Goal: Information Seeking & Learning: Learn about a topic

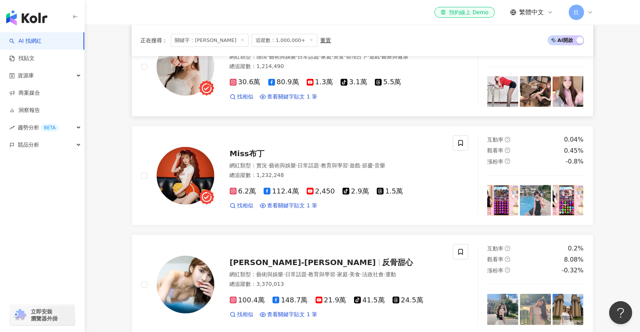
scroll to position [366, 0]
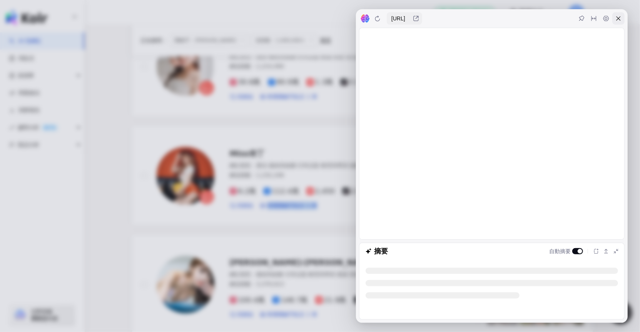
drag, startPoint x: 225, startPoint y: 151, endPoint x: 621, endPoint y: 20, distance: 417.3
click at [498, 20] on icon at bounding box center [618, 18] width 6 height 6
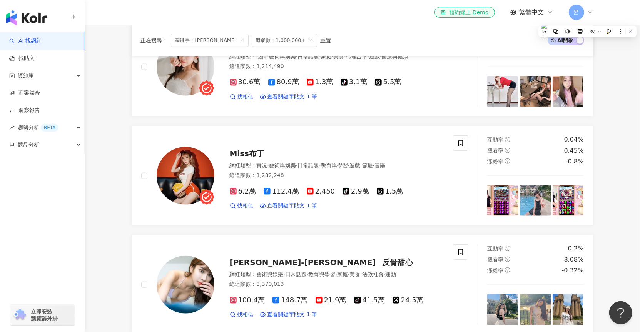
click at [102, 164] on main "不分平台 **** 台灣 搜尋 類型 性別 追蹤數 互動率 觀看率 合作費用預估 更多篩選 搜尋指引 AI 開啟 AI 關閉 AI 推薦 ： 無結果，請嘗試搜…" at bounding box center [362, 306] width 555 height 1294
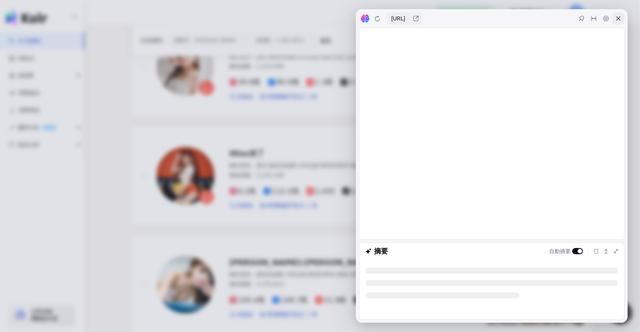
click at [498, 22] on div at bounding box center [618, 18] width 12 height 12
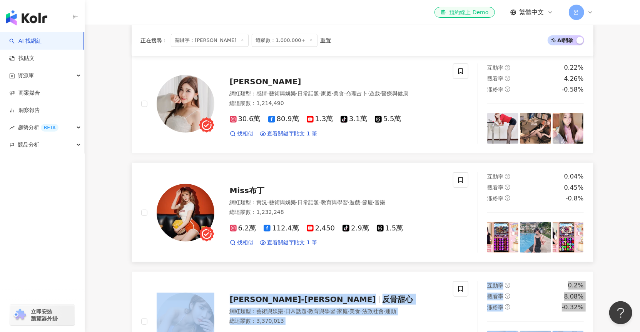
scroll to position [325, 0]
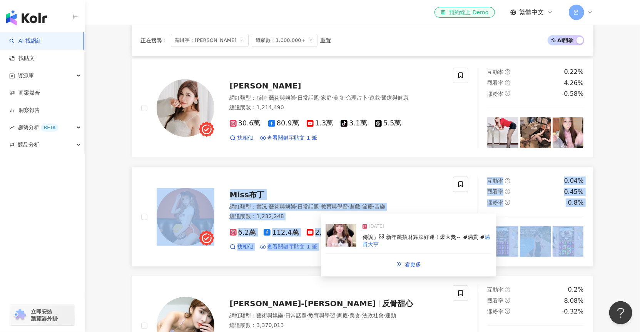
click at [285, 243] on span "查看關鍵字貼文 1 筆" at bounding box center [292, 247] width 50 height 8
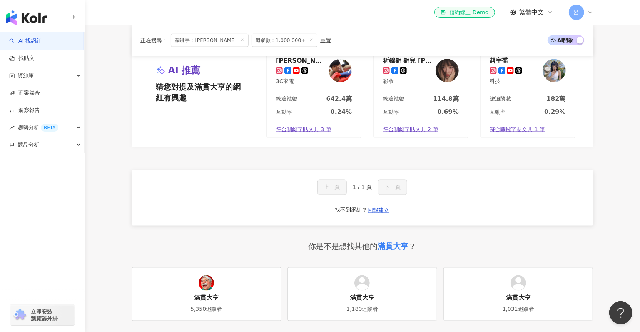
scroll to position [0, 0]
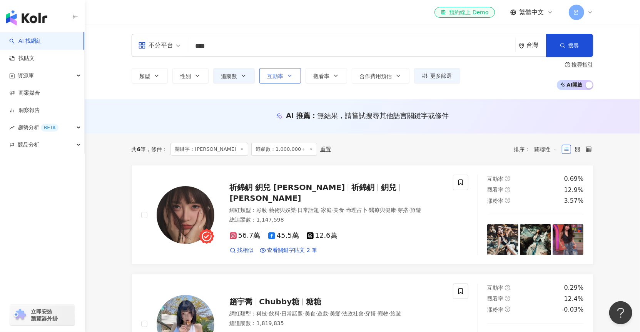
click at [288, 77] on icon "button" at bounding box center [290, 76] width 6 height 6
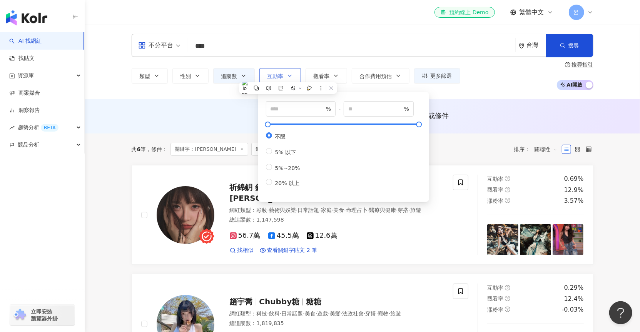
click at [287, 77] on icon "button" at bounding box center [290, 76] width 6 height 6
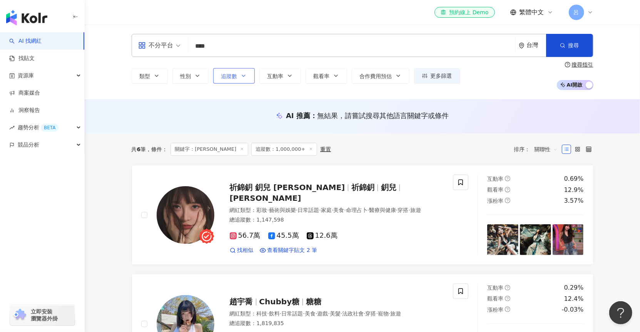
click at [239, 77] on button "追蹤數" at bounding box center [234, 75] width 42 height 15
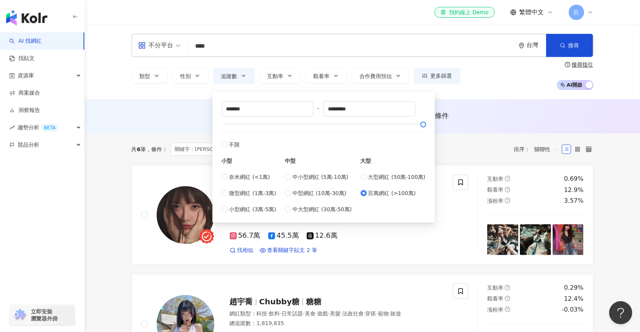
type input "******"
type input "*******"
type input "*********"
type input "******"
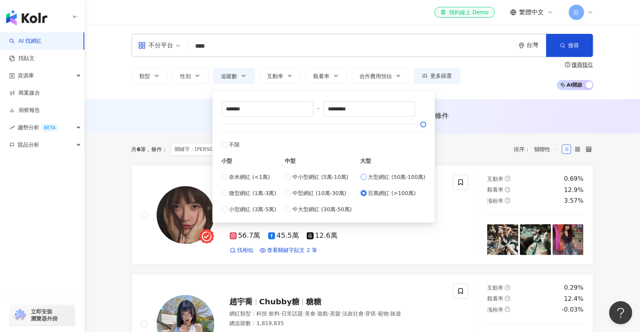
type input "******"
click at [498, 98] on div "不分平台 **** 台灣 搜尋 類型 性別 追蹤數 互動率 觀看率 合作費用預估 更多篩選 % - % 不限 5% 以下 5%~20% 20% 以上 ****…" at bounding box center [362, 62] width 555 height 75
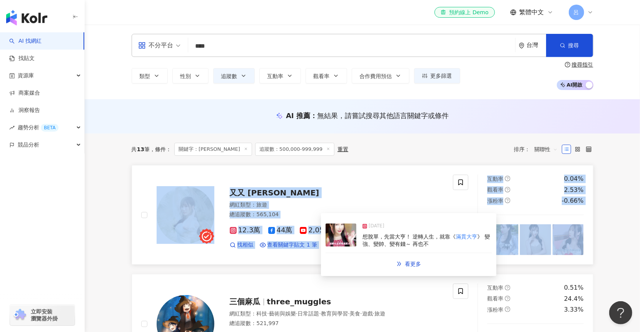
click at [278, 250] on div "又又 黃鈺文 網紅類型 ： 旅遊 總追蹤數 ： 565,104 12.3萬 44萬 2,050 找相似 查看關鍵字貼文 1 筆" at bounding box center [297, 215] width 312 height 80
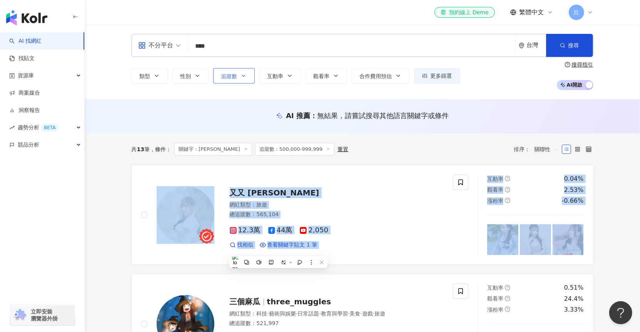
click at [240, 78] on icon "button" at bounding box center [243, 76] width 6 height 6
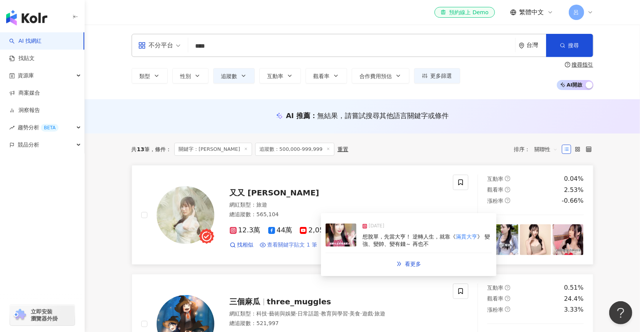
click at [287, 244] on span "查看關鍵字貼文 1 筆" at bounding box center [292, 245] width 50 height 8
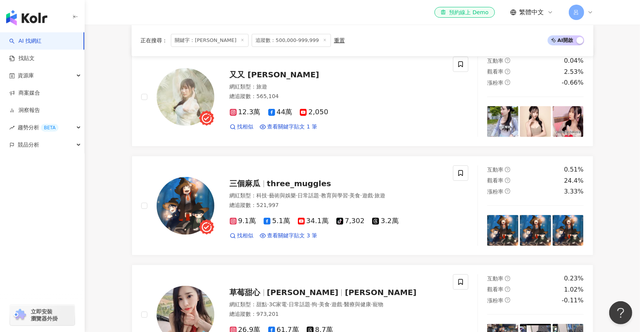
scroll to position [117, 0]
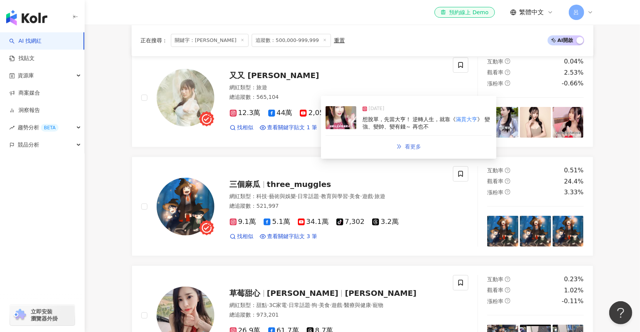
click at [408, 145] on span "看更多" at bounding box center [413, 146] width 16 height 6
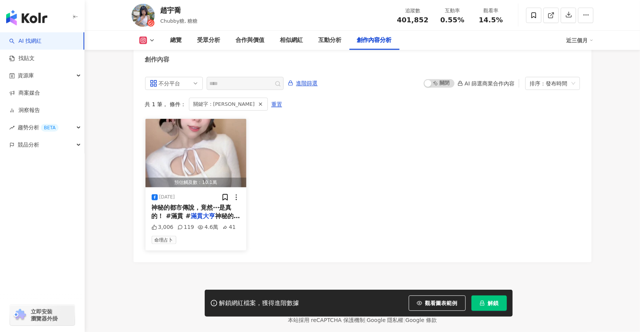
click at [180, 198] on div "2025/1/24 神秘的都市傳說，竟然⋯是真的！ #滿貫 # 滿貫大亨 神秘的都市傳說，竟然⋯是真的！ #滿貫 # 滿貫大亨 3,006 119 4.6萬 …" at bounding box center [195, 218] width 101 height 63
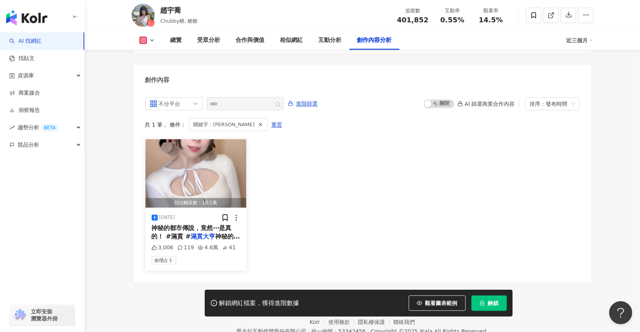
click at [199, 208] on div "2025/1/24 神秘的都市傳說，竟然⋯是真的！ #滿貫 # 滿貫大亨 神秘的都市傳說，竟然⋯是真的！ #滿貫 # 滿貫大亨 3,006 119 4.6萬 …" at bounding box center [195, 239] width 101 height 63
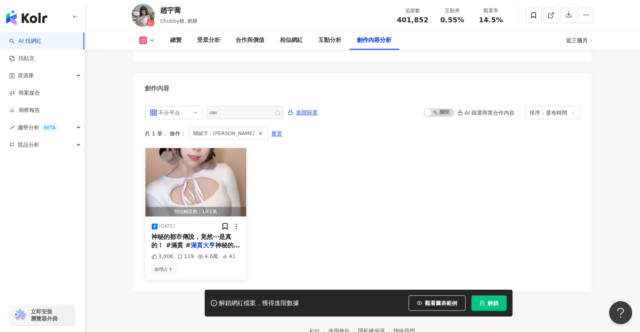
click at [201, 223] on div "2025/1/24" at bounding box center [196, 227] width 89 height 8
click at [210, 253] on div "4.6萬" at bounding box center [208, 257] width 20 height 8
click at [196, 179] on img "button" at bounding box center [195, 182] width 101 height 68
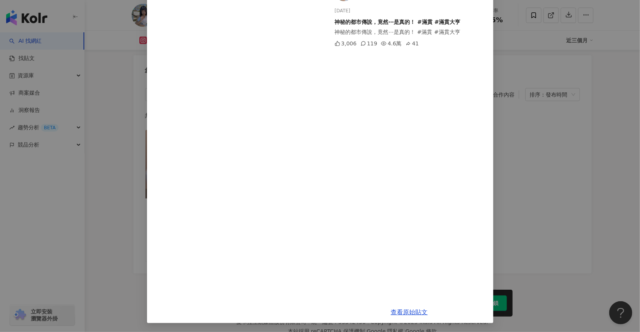
scroll to position [2376, 0]
click at [408, 310] on link "查看原始貼文" at bounding box center [409, 311] width 37 height 7
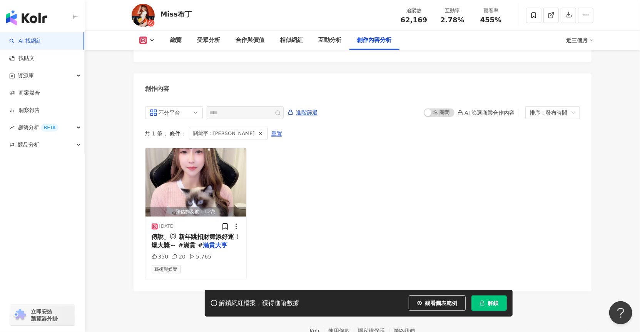
scroll to position [2345, 0]
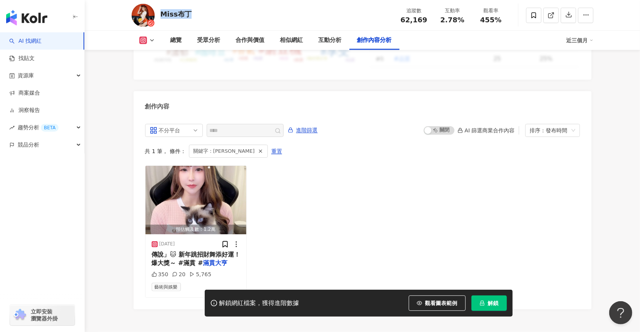
drag, startPoint x: 189, startPoint y: 15, endPoint x: 160, endPoint y: 15, distance: 28.5
click at [160, 15] on div "Miss布丁" at bounding box center [176, 14] width 32 height 10
copy div "Miss布丁"
drag, startPoint x: 181, startPoint y: 221, endPoint x: 158, endPoint y: 219, distance: 22.7
click at [158, 240] on div "2025/1/24" at bounding box center [196, 244] width 89 height 8
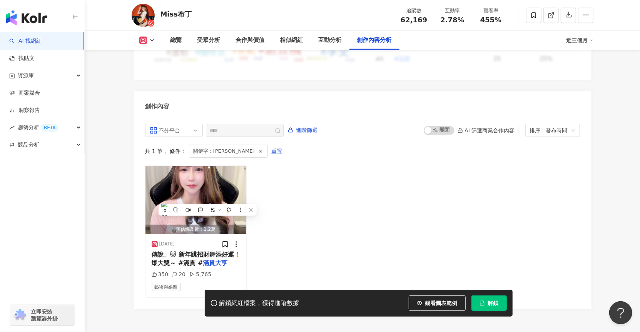
copy div "2025/1/24"
click at [220, 251] on span "傳說」🐱 新年跳招財舞添好運！爆大獎～ #滿貫 #" at bounding box center [196, 259] width 88 height 16
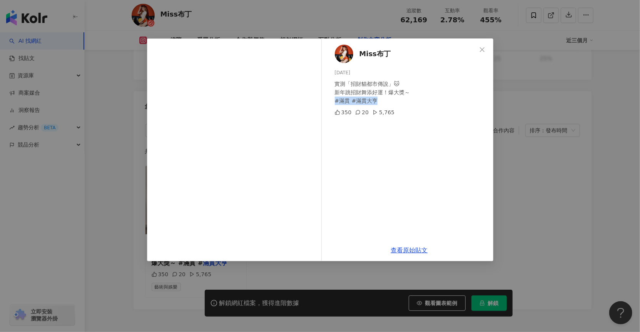
drag, startPoint x: 335, startPoint y: 100, endPoint x: 374, endPoint y: 100, distance: 39.6
click at [374, 100] on div "實測「招財貓都市傳說」🐱 新年跳招財舞添好運！爆大獎～ #滿貫 #滿貫大亨" at bounding box center [411, 92] width 152 height 25
copy div "滿貫 #滿貫大亨"
click at [485, 50] on span "Close" at bounding box center [481, 50] width 15 height 6
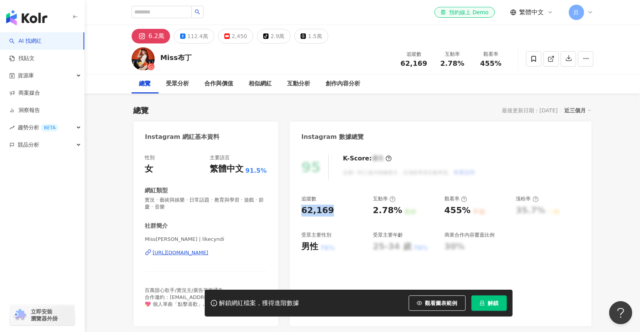
drag, startPoint x: 325, startPoint y: 210, endPoint x: 295, endPoint y: 208, distance: 30.1
click at [295, 208] on div "95 K-Score : 優良 近期一到三個月積極發文，且漲粉率與互動率高。 查看說明 追蹤數 62,169 互動率 2.78% 良好 觀看率 455% 不佳…" at bounding box center [440, 237] width 301 height 180
copy div "62,169"
click at [373, 208] on div "2.78%" at bounding box center [387, 211] width 29 height 12
drag, startPoint x: 381, startPoint y: 209, endPoint x: 390, endPoint y: 210, distance: 8.5
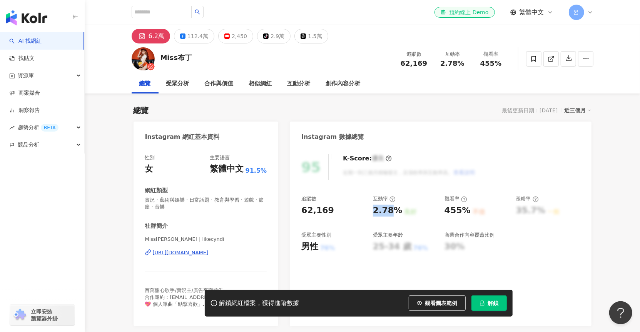
click at [390, 210] on div "2.78%" at bounding box center [387, 211] width 29 height 12
copy div "2.78"
click at [433, 221] on icon at bounding box center [432, 220] width 3 height 3
click at [431, 222] on icon at bounding box center [432, 220] width 5 height 5
click at [435, 222] on icon at bounding box center [432, 220] width 5 height 5
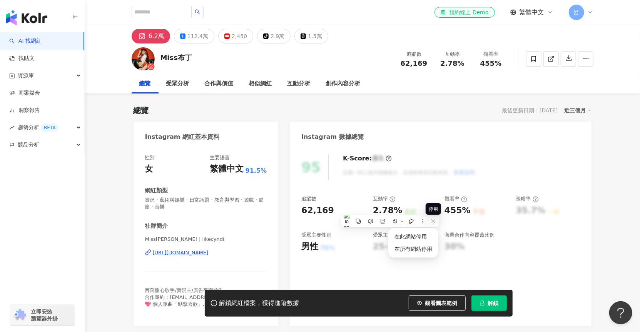
click at [584, 270] on div "95 K-Score : 優良 近期一到三個月積極發文，且漲粉率與互動率高。 查看說明 追蹤數 62,169 互動率 2.78% 良好 觀看率 455% 不佳…" at bounding box center [440, 237] width 301 height 180
click at [587, 269] on div "95 K-Score : 優良 近期一到三個月積極發文，且漲粉率與互動率高。 查看說明 追蹤數 62,169 互動率 2.78% 良好 觀看率 455% 不佳…" at bounding box center [440, 237] width 301 height 180
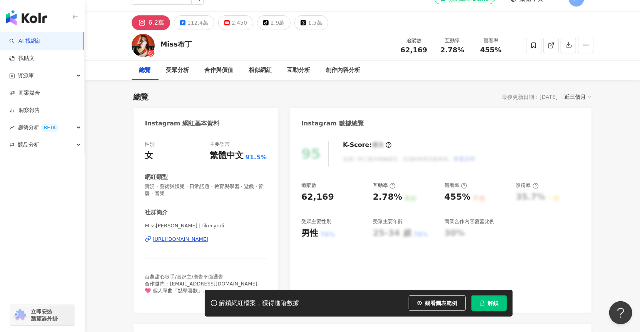
scroll to position [16, 0]
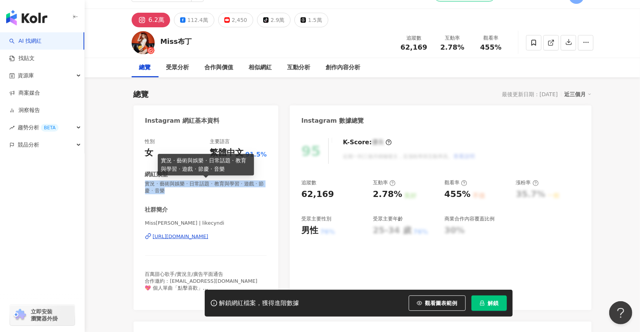
drag, startPoint x: 145, startPoint y: 183, endPoint x: 158, endPoint y: 192, distance: 15.4
click at [158, 192] on span "實況 · 藝術與娛樂 · 日常話題 · 教育與學習 · 遊戲 · 節慶 · 音樂" at bounding box center [206, 187] width 122 height 14
copy span "實況 · 藝術與娛樂 · 日常話題 · 教育與學習 · 遊戲 · 節慶 · 音樂"
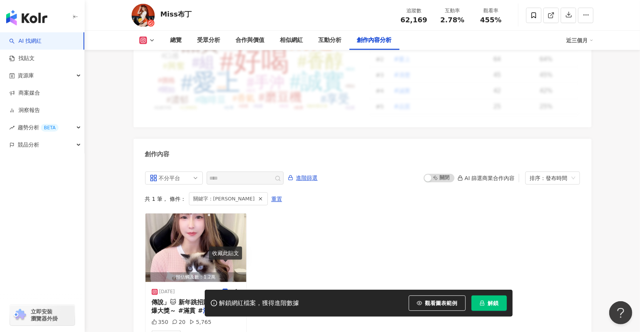
scroll to position [2383, 0]
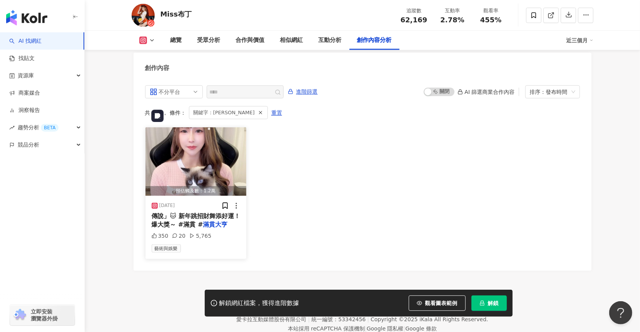
click at [183, 150] on img "button" at bounding box center [195, 161] width 101 height 68
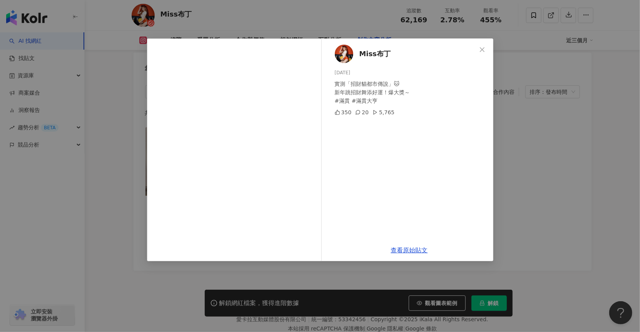
click at [342, 107] on div "Miss布丁 2025/1/24 實測「招財貓都市傳說」🐱 新年跳招財舞添好運！爆大獎～ #滿貫 #滿貫大亨 350 20 5,765" at bounding box center [409, 138] width 168 height 201
drag, startPoint x: 335, startPoint y: 100, endPoint x: 383, endPoint y: 100, distance: 48.1
click at [382, 100] on div "實測「招財貓都市傳說」🐱 新年跳招財舞添好運！爆大獎～ #滿貫 #滿貫大亨" at bounding box center [411, 92] width 152 height 25
copy div "滿貫 #滿貫大亨"
click at [479, 48] on icon "close" at bounding box center [482, 50] width 6 height 6
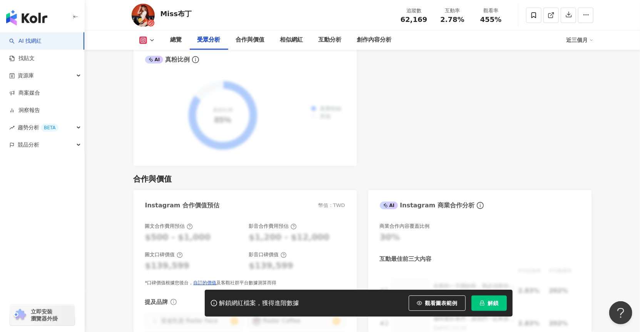
scroll to position [945, 0]
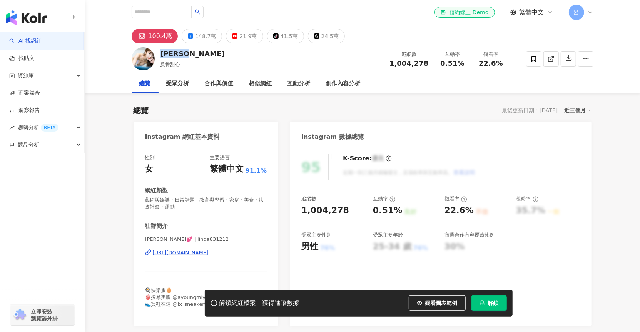
click at [205, 54] on div "[PERSON_NAME] 反骨甜心 追蹤數 1,004,278 互動率 0.51% 觀看率 22.6%" at bounding box center [362, 58] width 492 height 30
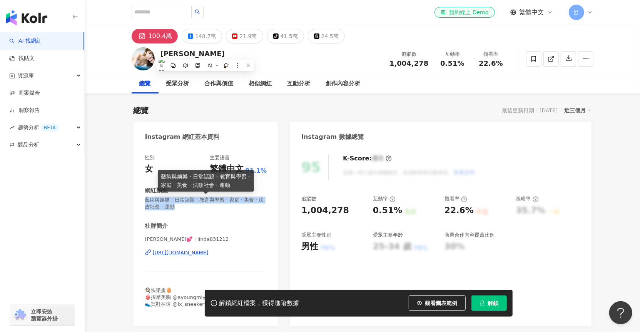
drag, startPoint x: 146, startPoint y: 199, endPoint x: 173, endPoint y: 207, distance: 28.4
click at [173, 207] on span "藝術與娛樂 · 日常話題 · 教育與學習 · 家庭 · 美食 · 法政社會 · 運動" at bounding box center [206, 204] width 122 height 14
copy span "藝術與娛樂 · 日常話題 · 教育與學習 · 家庭 · 美食 · 法政社會 · 運動"
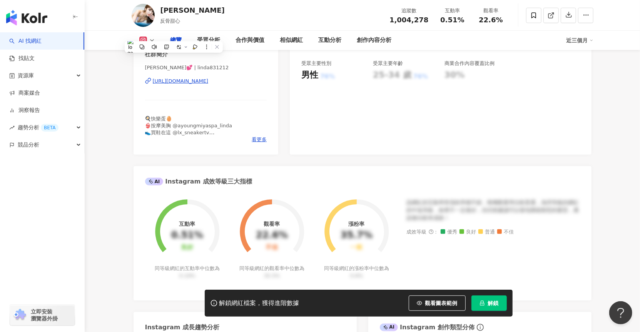
scroll to position [345, 0]
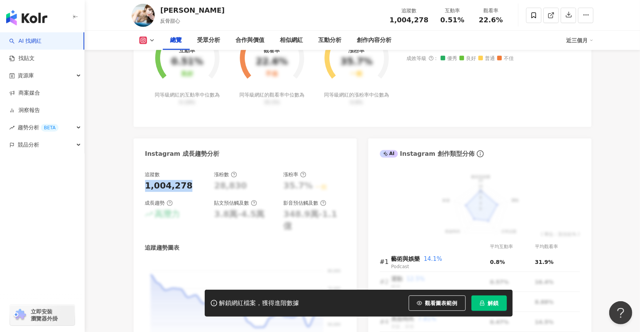
drag, startPoint x: 145, startPoint y: 186, endPoint x: 184, endPoint y: 184, distance: 39.3
click at [184, 184] on div "1,004,278" at bounding box center [176, 186] width 62 height 12
copy div "1,004,278"
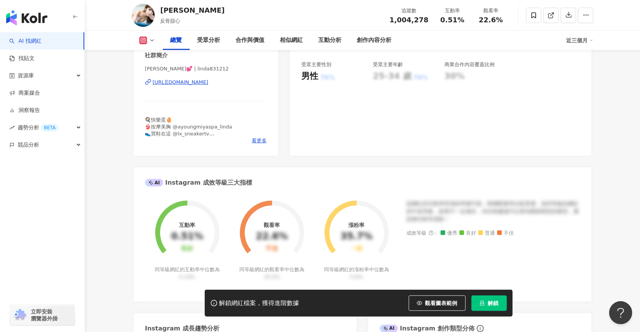
scroll to position [0, 0]
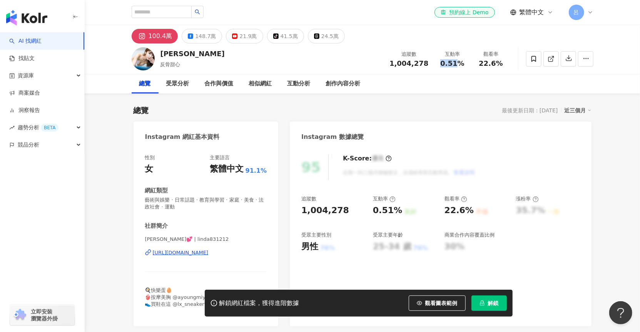
drag, startPoint x: 443, startPoint y: 62, endPoint x: 457, endPoint y: 61, distance: 13.1
click at [456, 61] on span "0.51%" at bounding box center [452, 64] width 24 height 8
copy span "0.51"
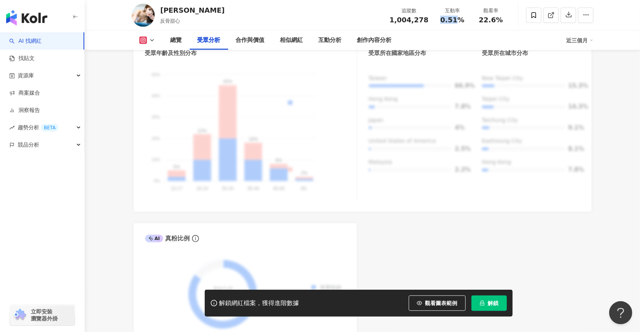
scroll to position [1060, 0]
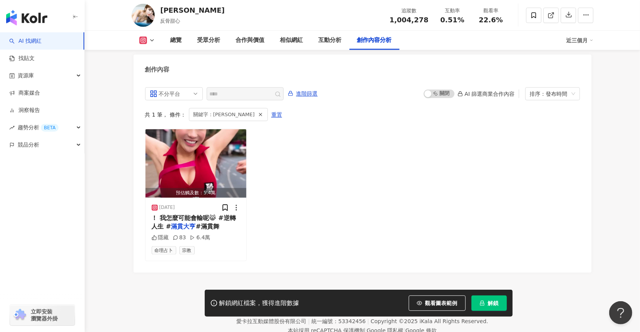
scroll to position [2400, 0]
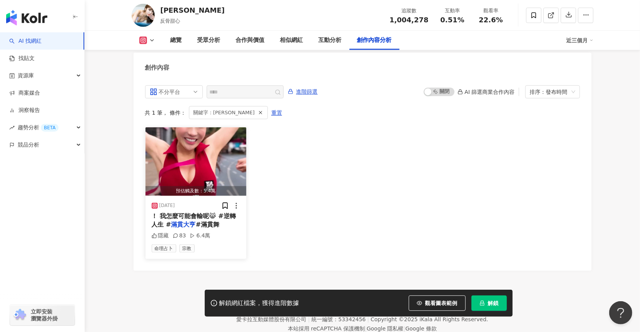
click at [197, 212] on span "！ 我怎麼可能會輸呢😹 #逆轉人生 #" at bounding box center [194, 220] width 84 height 16
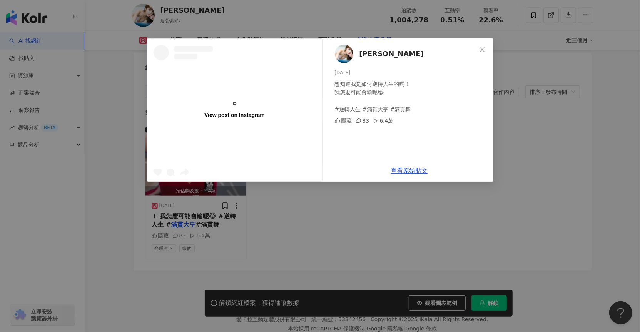
click at [346, 111] on div "想知道我是如何逆轉人生的嗎！ 我怎麼可能會輸呢😹 #逆轉人生 #滿貫大亨 #滿貫舞" at bounding box center [411, 97] width 152 height 34
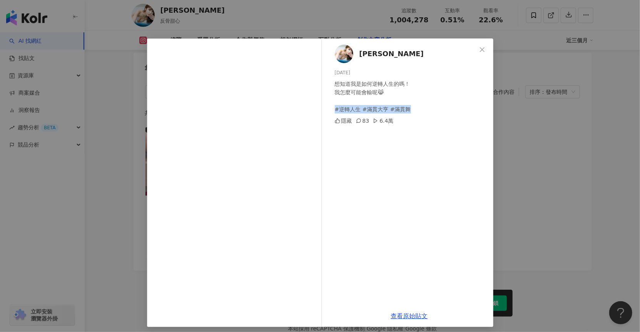
drag, startPoint x: 332, startPoint y: 110, endPoint x: 418, endPoint y: 109, distance: 86.5
click at [418, 109] on div "想知道我是如何逆轉人生的嗎！ 我怎麼可能會輸呢😹 #逆轉人生 #滿貫大亨 #滿貫舞" at bounding box center [411, 97] width 152 height 34
copy div "逆轉人生 #滿貫大亨 #滿貫舞"
drag, startPoint x: 356, startPoint y: 72, endPoint x: 333, endPoint y: 69, distance: 23.2
click at [331, 71] on div "琳妲-林羿禎 2025/5/23 想知道我是如何逆轉人生的嗎！ 我怎麼可能會輸呢😹 #逆轉人生 #滿貫大亨 #滿貫舞 隱藏 83 6.4萬" at bounding box center [409, 171] width 168 height 267
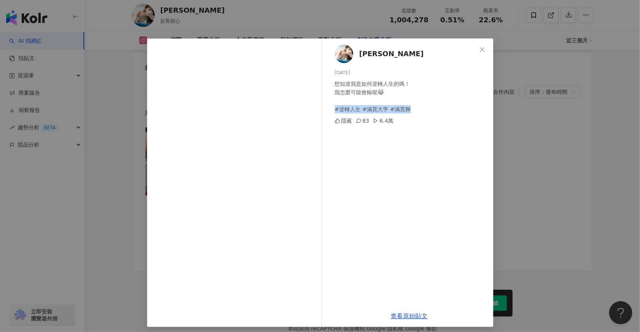
copy div "2025/5/23"
click at [483, 51] on span "Close" at bounding box center [481, 50] width 15 height 6
click at [483, 53] on div "創作內容" at bounding box center [362, 65] width 458 height 25
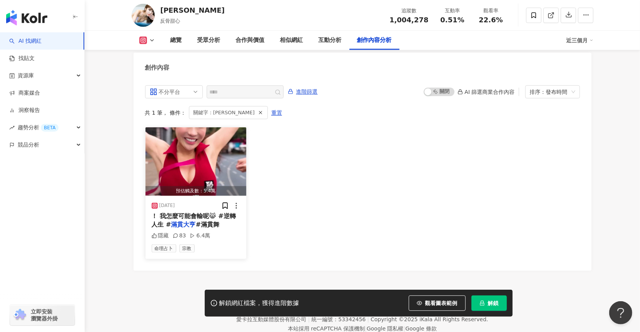
click at [227, 212] on div "！ 我怎麼可能會輸呢😹 #逆轉人生 # 滿貫大亨 #滿貫舞" at bounding box center [196, 220] width 89 height 17
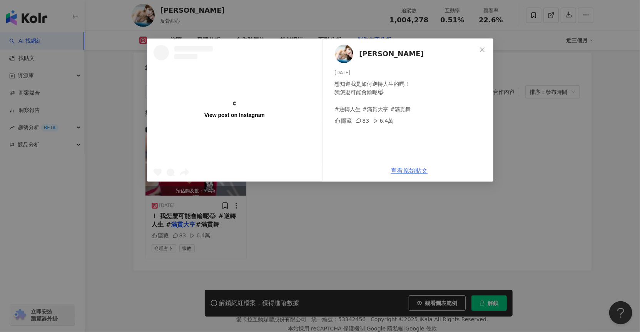
click at [414, 172] on div "琳妲-林羿禎 2025/5/23 想知道我是如何逆轉人生的嗎！ 我怎麼可能會輸呢😹 #逆轉人生 #滿貫大亨 #滿貫舞 隱藏 83 6.4萬 查看原始貼文" at bounding box center [409, 109] width 168 height 143
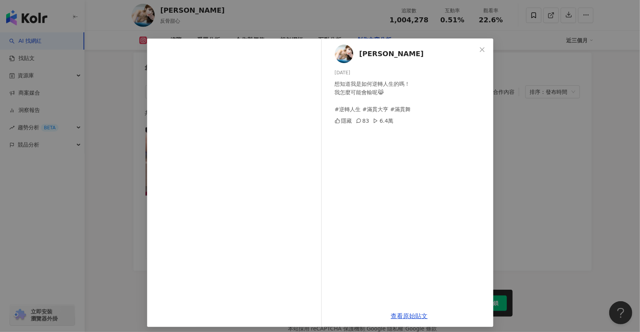
click at [403, 319] on div "查看原始貼文" at bounding box center [409, 316] width 168 height 22
click at [403, 318] on link "查看原始貼文" at bounding box center [409, 315] width 37 height 7
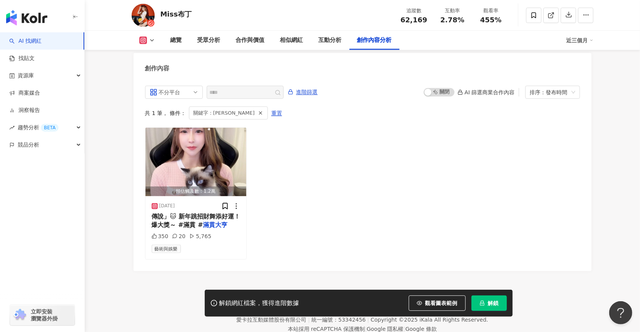
scroll to position [2383, 0]
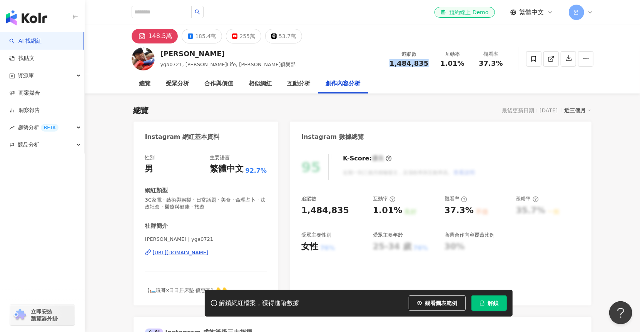
drag, startPoint x: 398, startPoint y: 63, endPoint x: 431, endPoint y: 62, distance: 33.1
click at [431, 62] on div "追蹤數 1,484,835" at bounding box center [409, 58] width 48 height 17
copy span "1,484,835"
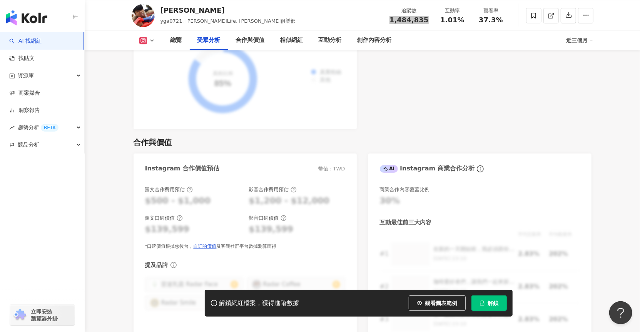
scroll to position [1048, 0]
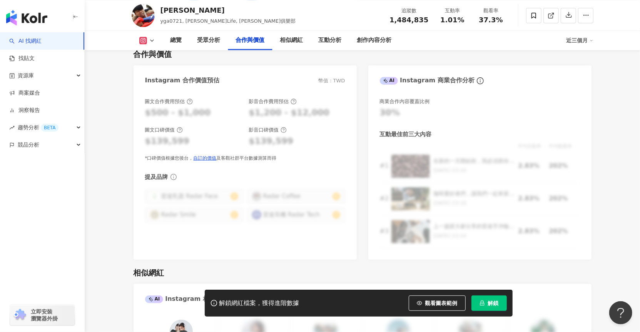
click at [293, 100] on icon at bounding box center [294, 101] width 2 height 3
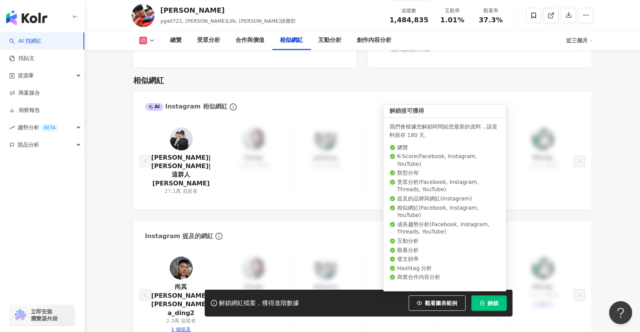
click at [492, 305] on span "解鎖" at bounding box center [493, 303] width 11 height 6
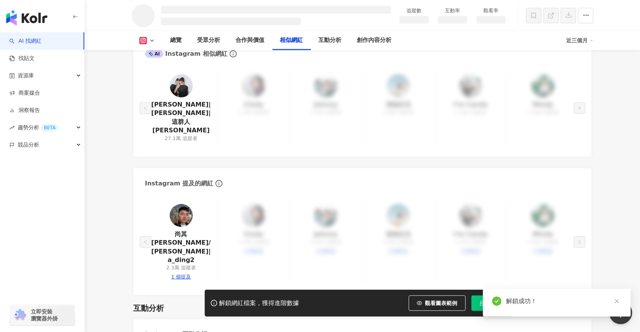
scroll to position [1082, 0]
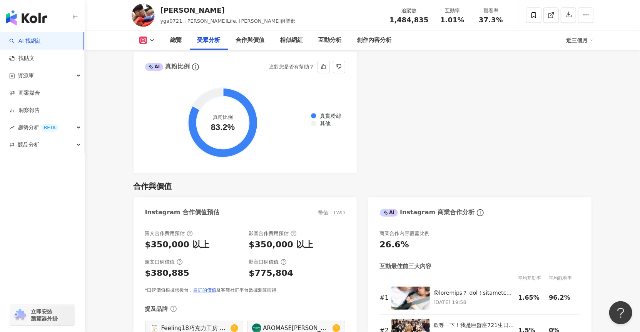
scroll to position [919, 0]
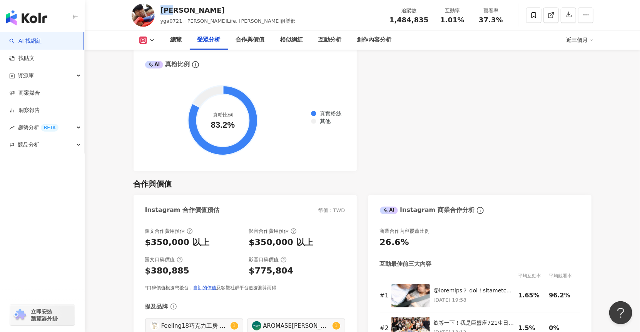
drag, startPoint x: 185, startPoint y: 10, endPoint x: 174, endPoint y: 7, distance: 10.9
click at [159, 9] on div "蔡阿嘎 yga0721, 蔡阿嘎Life, 蔡阿嘎俱樂部 追蹤數 1,484,835 互動率 1.01% 觀看率 37.3%" at bounding box center [362, 15] width 492 height 30
copy div "蔡阿嘎"
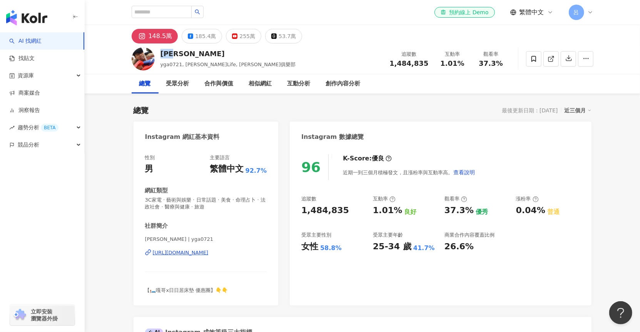
scroll to position [2, 0]
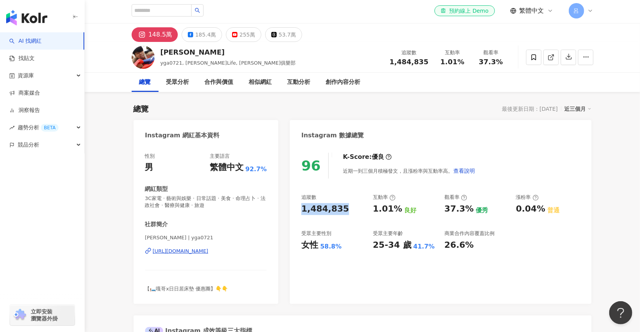
drag, startPoint x: 301, startPoint y: 207, endPoint x: 347, endPoint y: 206, distance: 46.6
click at [347, 206] on div "1,484,835" at bounding box center [333, 209] width 64 height 12
copy div "1,484,835"
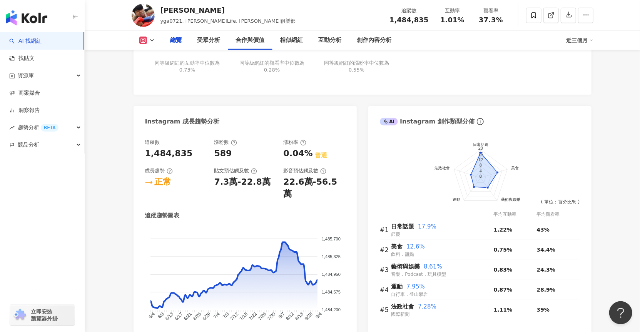
scroll to position [0, 0]
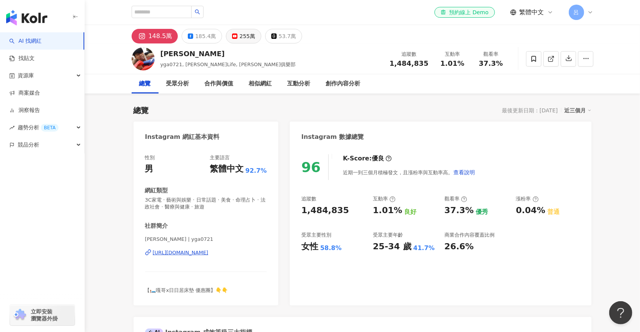
click at [233, 37] on rect at bounding box center [235, 36] width 5 height 3
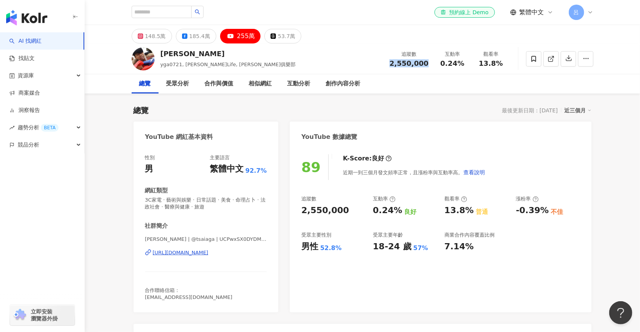
drag, startPoint x: 397, startPoint y: 65, endPoint x: 428, endPoint y: 61, distance: 31.4
click at [428, 61] on span "2,550,000" at bounding box center [408, 63] width 39 height 8
copy span "2,550,000"
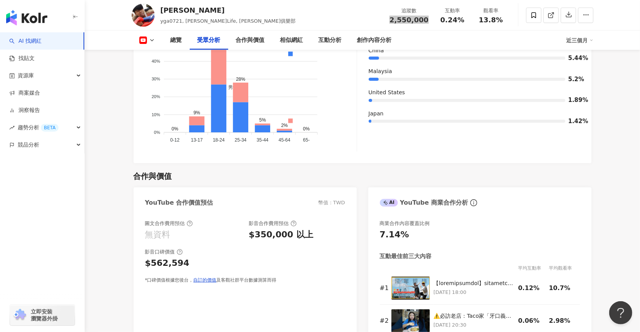
scroll to position [812, 0]
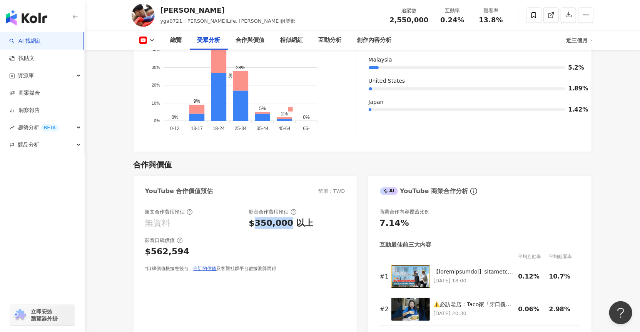
drag, startPoint x: 253, startPoint y: 223, endPoint x: 286, endPoint y: 223, distance: 32.7
click at [286, 223] on div "$350,000 以上" at bounding box center [281, 223] width 64 height 12
copy div "350,000"
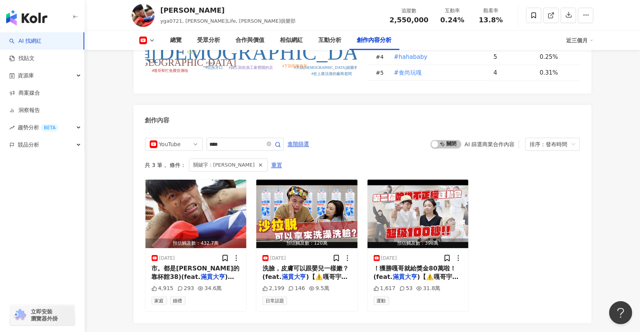
scroll to position [2094, 0]
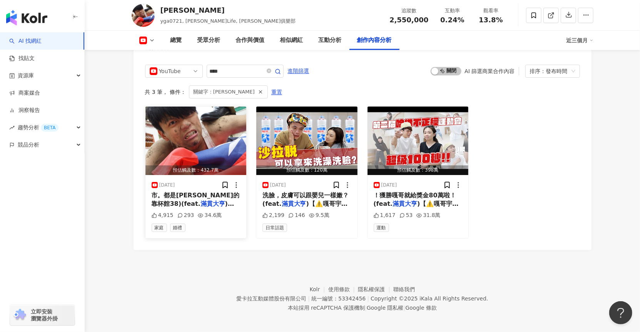
drag, startPoint x: 182, startPoint y: 181, endPoint x: 159, endPoint y: 182, distance: 23.1
click at [159, 182] on div "2025/8/19" at bounding box center [196, 185] width 89 height 8
copy div "2025/8/19"
drag, startPoint x: 293, startPoint y: 181, endPoint x: 269, endPoint y: 183, distance: 24.3
click at [269, 183] on div "2025/7/11" at bounding box center [306, 185] width 89 height 8
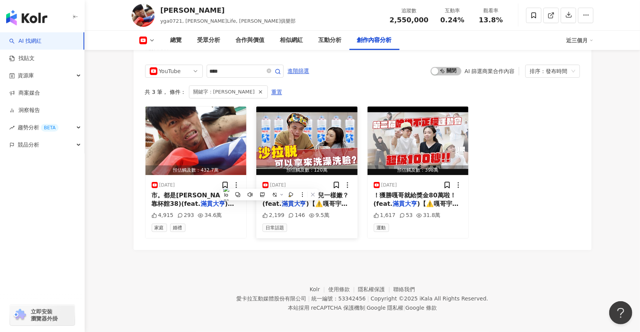
copy div "2025/7/11"
drag, startPoint x: 405, startPoint y: 182, endPoint x: 378, endPoint y: 182, distance: 26.9
click at [378, 182] on div "2025/6/13" at bounding box center [417, 185] width 89 height 8
copy div "2025/6/13"
click at [185, 143] on img "button" at bounding box center [195, 141] width 101 height 68
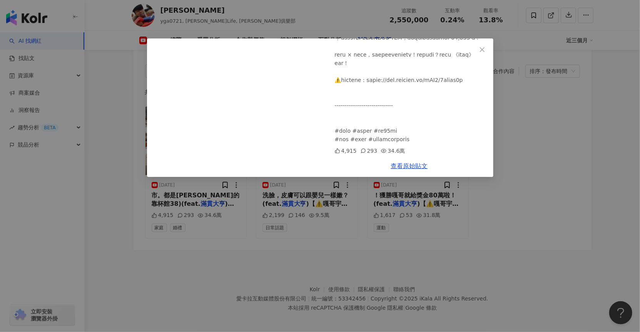
scroll to position [343, 0]
click at [484, 52] on icon "close" at bounding box center [482, 50] width 6 height 6
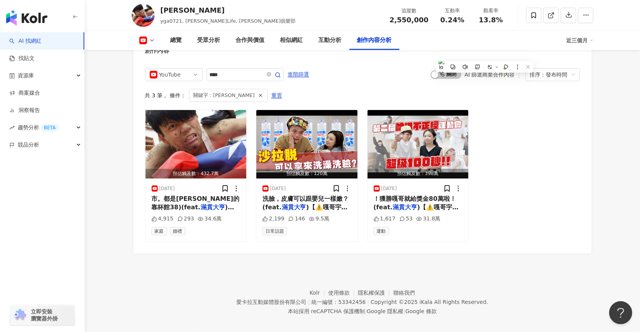
scroll to position [2094, 0]
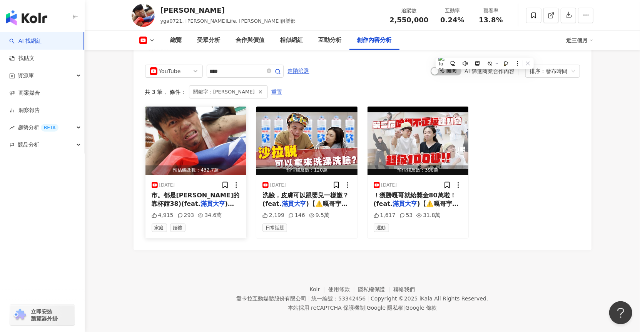
click at [215, 194] on span "市。都是蔡阿嘎的靠杯館38)(feat." at bounding box center [196, 200] width 88 height 16
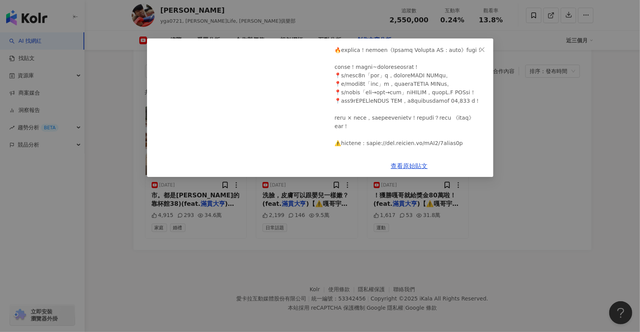
scroll to position [343, 0]
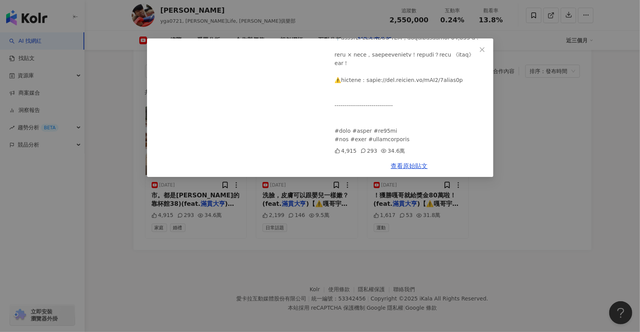
click at [583, 142] on div "蔡阿嘎 2025/8/19 【復刻13年前】結婚前後。男人的轉變2025！ (整個城市。都是蔡阿嘎的靠杯館38)(feat.滿貫大亨) 4,915 293 3…" at bounding box center [320, 166] width 640 height 332
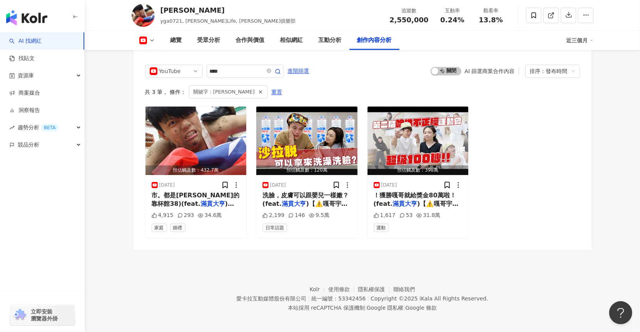
click at [574, 161] on div "預估觸及數：432.7萬 2025/8/19 市。都是蔡阿嘎的靠杯館38)(feat. 滿貫大亨 )【⚠️嘎哥宇宙七個頻道訂閱起來 4,915 293 34.…" at bounding box center [362, 172] width 435 height 132
click at [333, 201] on span ")【⚠️嘎哥宇宙七個頻道訂閱起來" at bounding box center [304, 208] width 85 height 16
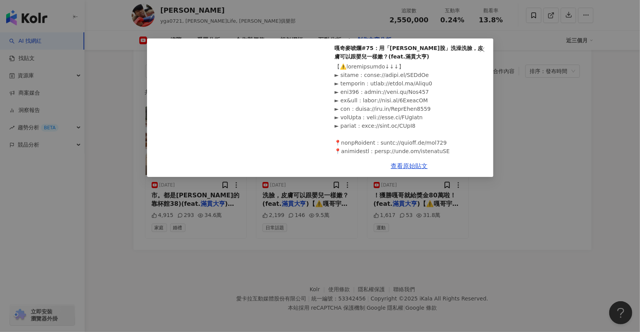
scroll to position [0, 0]
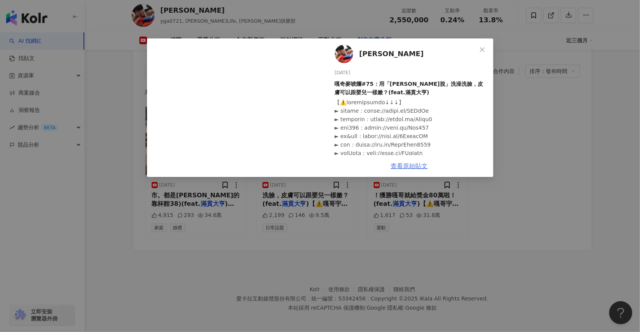
click at [405, 166] on link "查看原始貼文" at bounding box center [409, 165] width 37 height 7
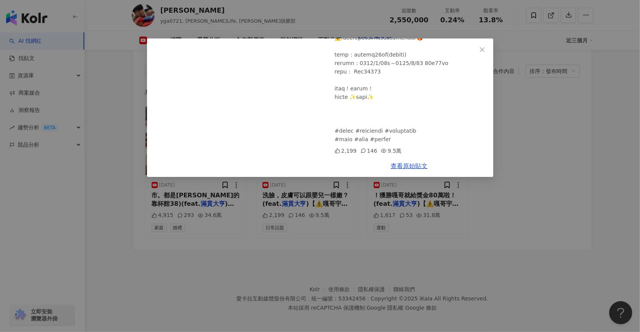
scroll to position [335, 0]
drag, startPoint x: 341, startPoint y: 152, endPoint x: 354, endPoint y: 150, distance: 12.8
click at [354, 150] on div "2,199" at bounding box center [346, 151] width 22 height 8
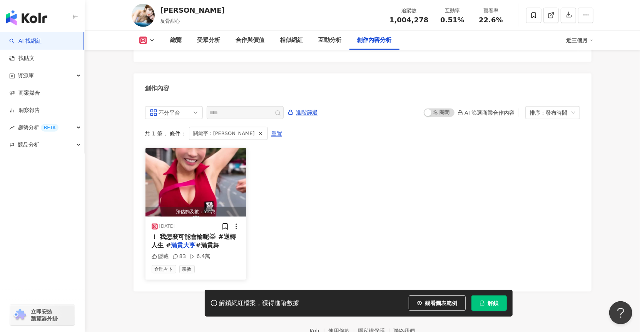
drag, startPoint x: 181, startPoint y: 202, endPoint x: 159, endPoint y: 200, distance: 22.0
click at [159, 223] on div "[DATE]" at bounding box center [167, 226] width 16 height 7
copy div "[DATE]"
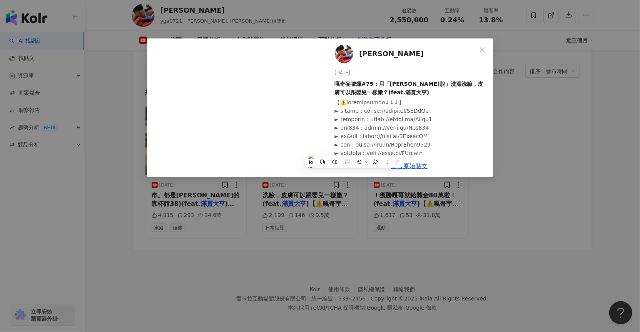
scroll to position [335, 0]
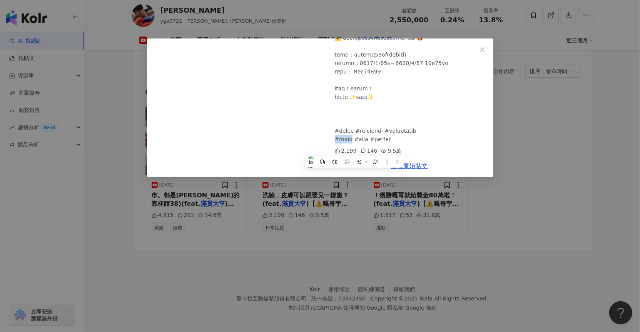
drag, startPoint x: 358, startPoint y: 139, endPoint x: 329, endPoint y: 138, distance: 29.2
click at [329, 138] on div "蔡阿嘎 2025/7/11 嘎奇麥唬爛#75：用「沙拉脫」洗澡洗臉，皮膚可以跟嬰兒一樣嫩？(feat.滿貫大亨) 2,199 146 9.5萬" at bounding box center [409, 96] width 168 height 117
copy div "滿貫大亨"
drag, startPoint x: 333, startPoint y: 138, endPoint x: 422, endPoint y: 137, distance: 88.9
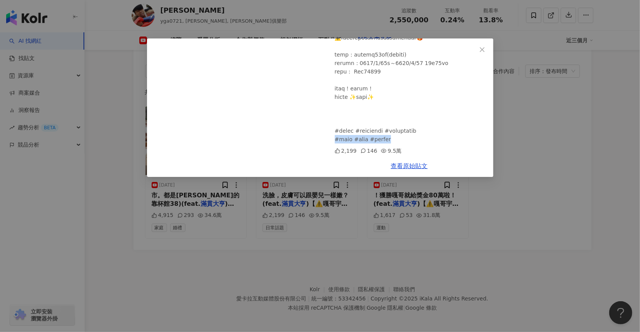
click at [422, 137] on div "蔡阿嘎 2025/7/11 嘎奇麥唬爛#75：用「沙拉脫」洗澡洗臉，皮膚可以跟嬰兒一樣嫩？(feat.滿貫大亨) 2,199 146 9.5萬" at bounding box center [409, 96] width 168 height 117
copy div "滿貫大亨 #大富翁滿貫砲"
click at [545, 121] on div "蔡阿嘎 2025/7/11 嘎奇麥唬爛#75：用「沙拉脫」洗澡洗臉，皮膚可以跟嬰兒一樣嫩？(feat.滿貫大亨) 2,199 146 9.5萬 查看原始貼文" at bounding box center [320, 166] width 640 height 332
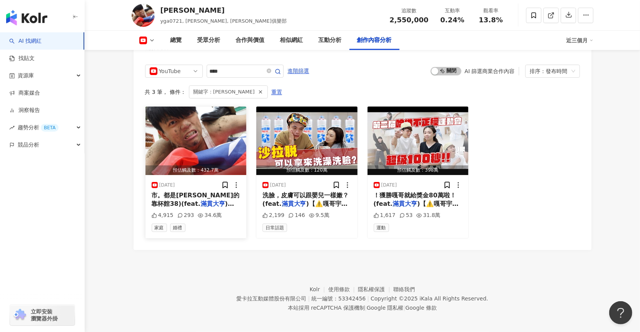
click at [222, 204] on span ")【⚠️嘎哥宇宙七個頻道訂閱起來" at bounding box center [196, 208] width 88 height 16
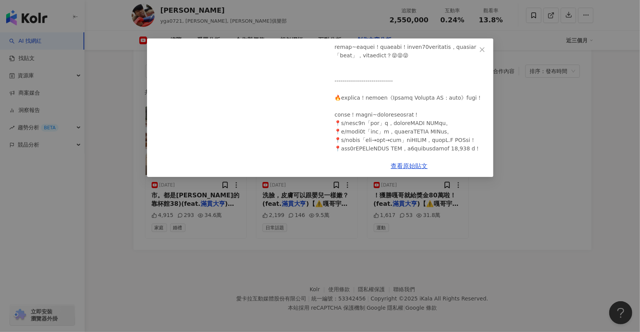
scroll to position [343, 0]
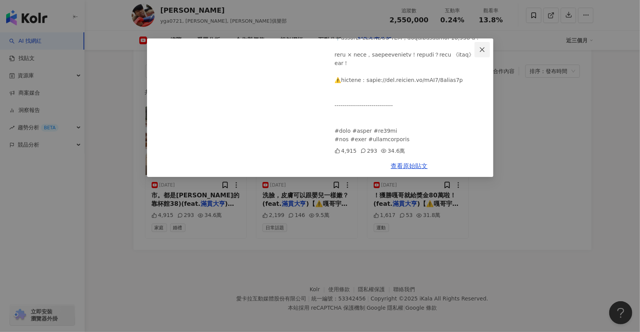
click at [483, 50] on icon "close" at bounding box center [482, 50] width 6 height 6
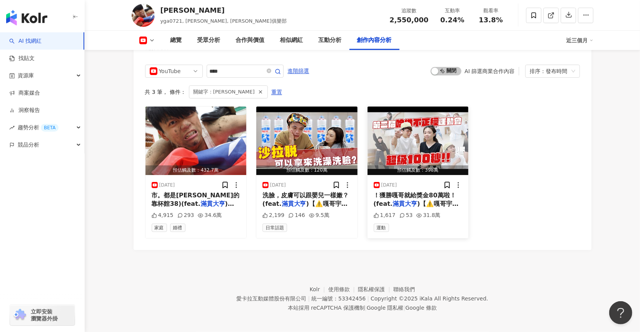
click at [430, 195] on span "！獲勝嘎哥就給獎金80萬啦！(feat." at bounding box center [414, 200] width 82 height 16
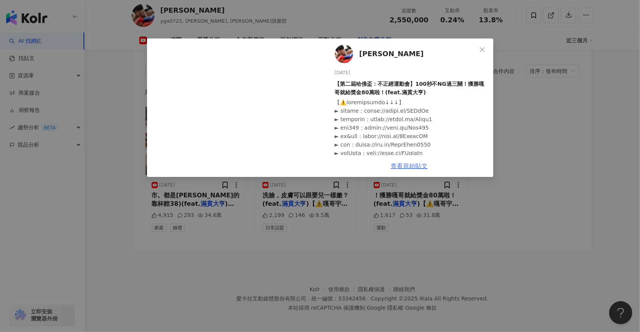
click at [406, 166] on link "查看原始貼文" at bounding box center [409, 165] width 37 height 7
click at [484, 52] on icon "close" at bounding box center [482, 50] width 6 height 6
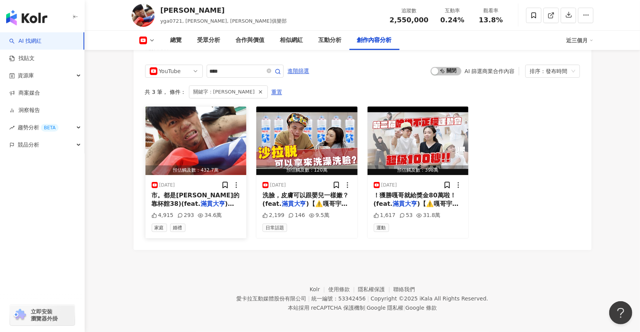
click at [215, 203] on span ")【⚠️嘎哥宇宙七個頻道訂閱起來" at bounding box center [196, 208] width 88 height 16
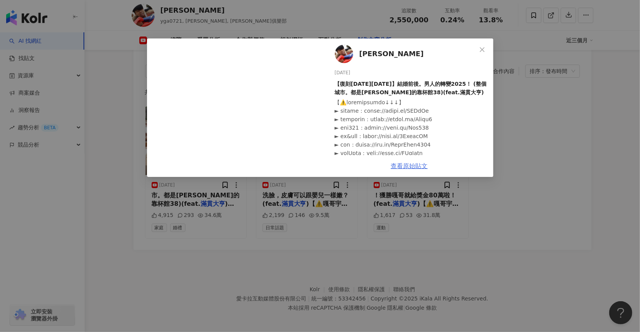
click at [401, 165] on link "查看原始貼文" at bounding box center [409, 165] width 37 height 7
click at [485, 47] on span "Close" at bounding box center [481, 50] width 15 height 6
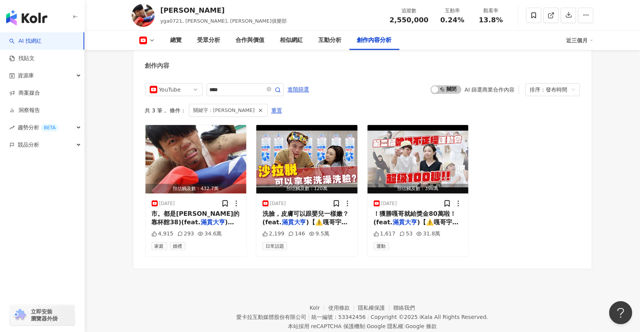
scroll to position [2094, 0]
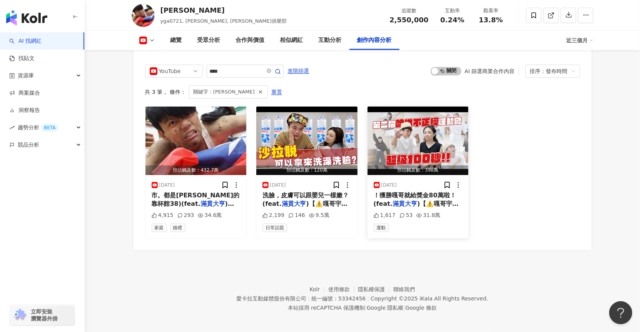
click at [446, 201] on span ")【⚠️嘎哥宇宙七個頻道訂閱起來" at bounding box center [415, 208] width 85 height 16
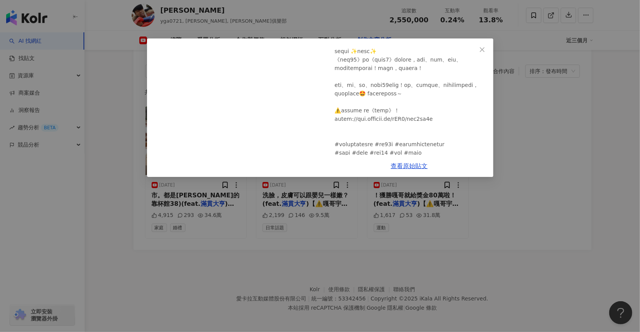
scroll to position [310, 0]
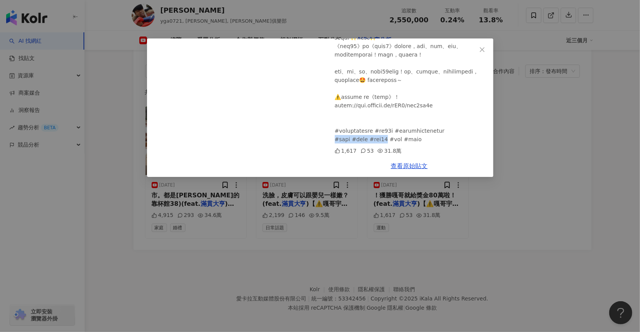
drag, startPoint x: 336, startPoint y: 138, endPoint x: 412, endPoint y: 139, distance: 76.2
copy div "滿貫大亨 #大富翁10 #蔡阿嘎 #"
click at [561, 233] on div "蔡阿嘎 2025/6/13 【第二屆哈佛盃：不正經運動會】100秒不NG過三關！獲勝嘎哥就給獎金80萬啦！(feat.滿貫大亨) 1,617 53 31.8萬…" at bounding box center [320, 166] width 640 height 332
click at [484, 54] on div "創作內容" at bounding box center [362, 44] width 458 height 25
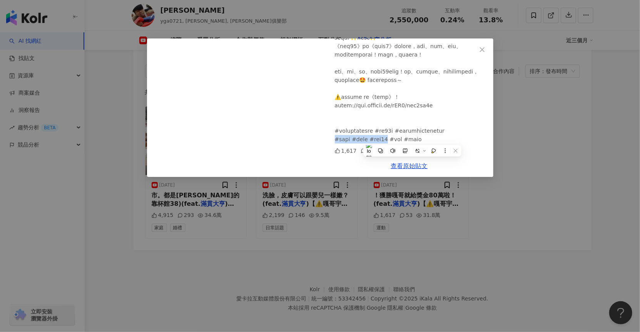
click at [483, 51] on div "創作內容" at bounding box center [362, 44] width 458 height 25
click at [482, 50] on div "總覽 受眾分析 合作與價值 相似網紅 互動分析 創作內容分析" at bounding box center [364, 40] width 403 height 19
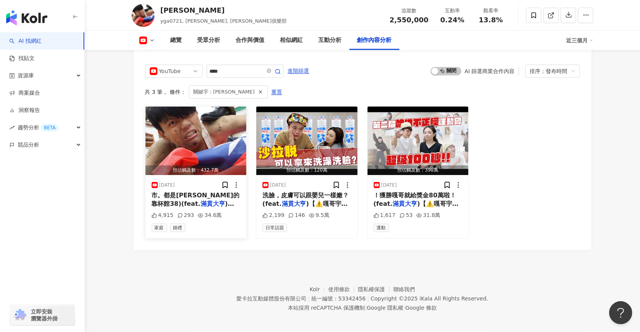
click at [225, 218] on div "2025/8/19 市。都是蔡阿嘎的靠杯館38)(feat. 滿貫大亨 )【⚠️嘎哥宇宙七個頻道訂閱起來 4,915 293 34.6萬 家庭 婚禮" at bounding box center [195, 206] width 101 height 63
click at [215, 194] on span "市。都是蔡阿嘎的靠杯館38)(feat." at bounding box center [196, 200] width 88 height 16
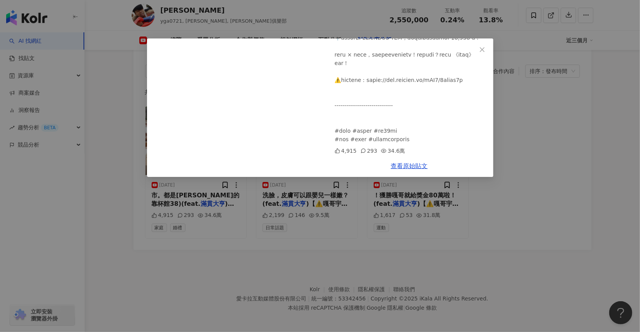
scroll to position [343, 0]
drag, startPoint x: 393, startPoint y: 131, endPoint x: 426, endPoint y: 128, distance: 33.5
copy div "阿嘎 #嘎嫂二"
click at [482, 50] on icon "close" at bounding box center [482, 50] width 6 height 6
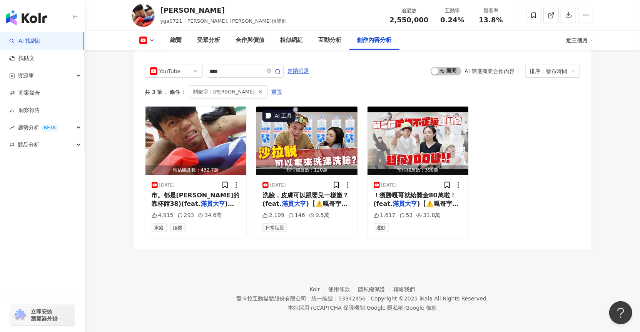
scroll to position [0, 0]
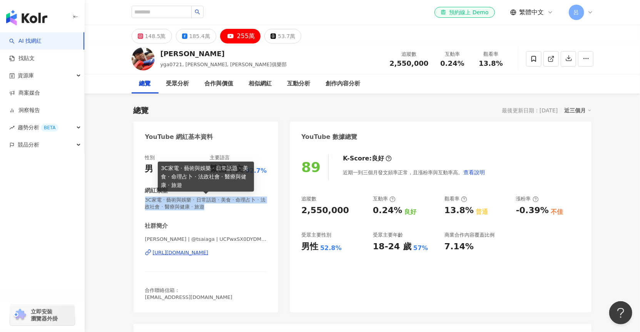
drag, startPoint x: 145, startPoint y: 200, endPoint x: 203, endPoint y: 204, distance: 57.8
click at [203, 204] on span "3C家電 · 藝術與娛樂 · 日常話題 · 美食 · 命理占卜 · 法政社會 · 醫療與健康 · 旅遊" at bounding box center [206, 204] width 122 height 14
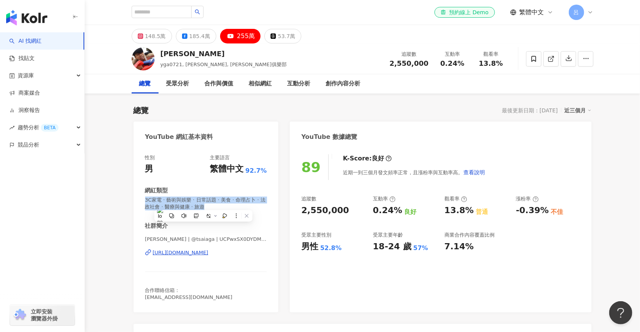
copy span "3C家電 · 藝術與娛樂 · 日常話題 · 美食 · 命理占卜 · 法政社會 · 醫療與健康 · 旅遊"
click at [262, 207] on span "3C家電 · 藝術與娛樂 · 日常話題 · 美食 · 命理占卜 · 法政社會 · 醫療與健康 · 旅遊" at bounding box center [206, 204] width 122 height 14
click at [271, 207] on div "性別 男 主要語言 繁體中文 92.7% 網紅類型 3C家電 · 藝術與娛樂 · 日常話題 · 美食 · 命理占卜 · 法政社會 · 醫療與健康 · 旅遊 社…" at bounding box center [205, 230] width 145 height 166
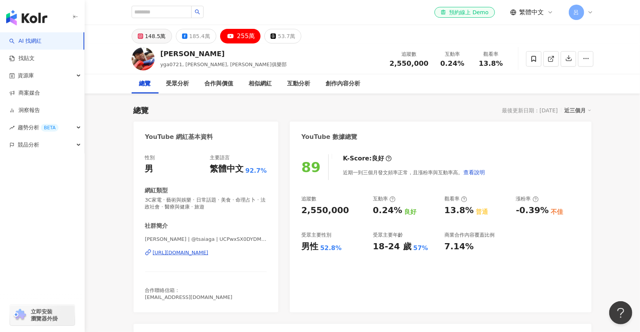
click at [149, 31] on div "148.5萬" at bounding box center [155, 36] width 21 height 11
click at [148, 35] on div "148.5萬" at bounding box center [155, 36] width 21 height 11
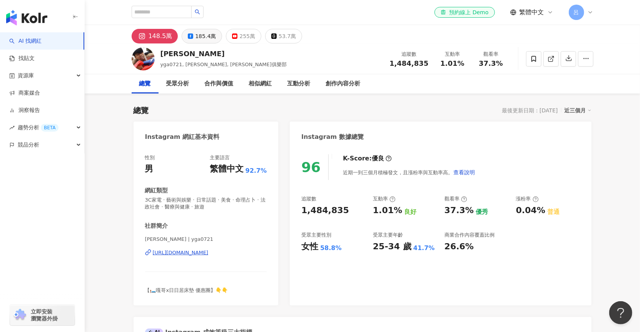
click at [202, 35] on div "185.4萬" at bounding box center [205, 36] width 21 height 11
click at [203, 40] on div "185.4萬" at bounding box center [205, 36] width 21 height 11
click at [248, 40] on div "255萬" at bounding box center [247, 36] width 16 height 11
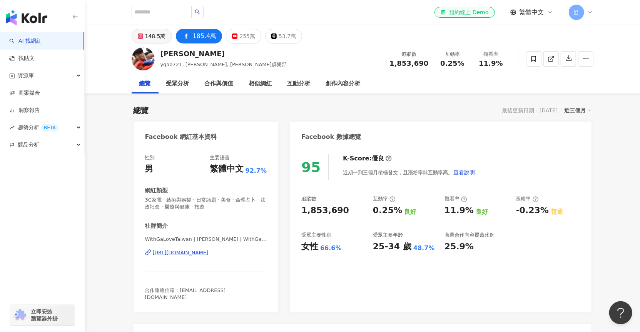
click at [150, 38] on div "148.5萬" at bounding box center [155, 36] width 21 height 11
click at [243, 37] on div "255萬" at bounding box center [247, 36] width 16 height 11
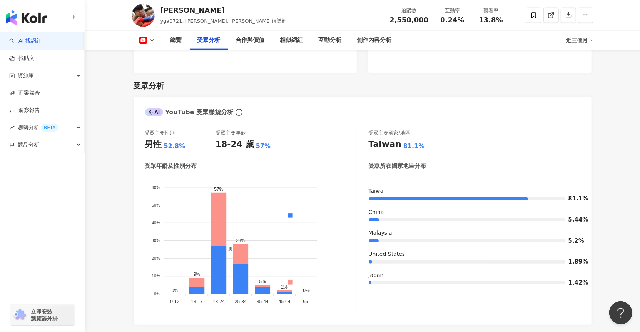
scroll to position [647, 0]
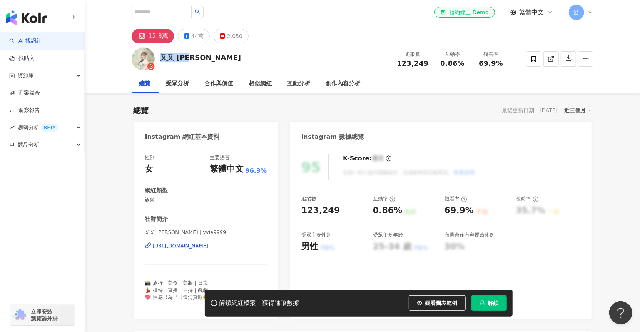
drag, startPoint x: 162, startPoint y: 59, endPoint x: 199, endPoint y: 60, distance: 37.3
click at [199, 60] on div "又又 [PERSON_NAME] 追蹤數 123,249 互動率 0.86% 觀看率 69.9%" at bounding box center [362, 58] width 492 height 30
copy div "又又 [PERSON_NAME]"
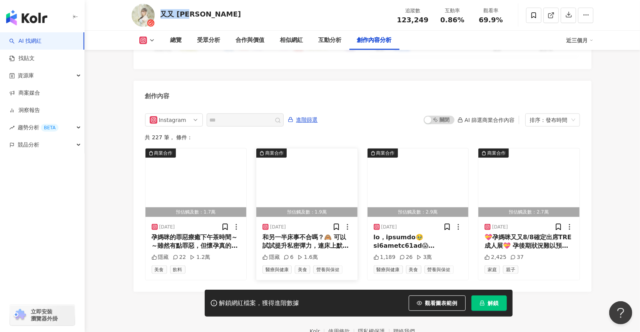
scroll to position [2378, 0]
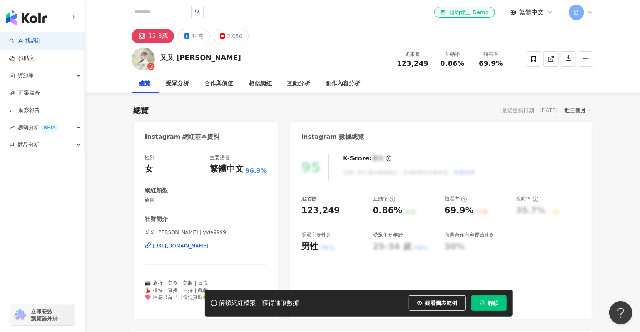
click at [147, 207] on div "性別 女 主要語言 繁體中文 96.3% 網紅類型 旅遊 社群簡介 又又 黃鈺文 | yvie9999 https://www.instagram.com/y…" at bounding box center [206, 230] width 122 height 153
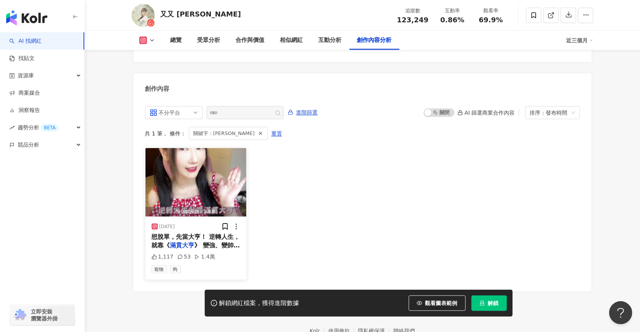
click at [193, 233] on div "想脫單，先當大亨！ 逆轉人生，就靠《 滿貫大亨 》 變強、變帥、變有錢～ 再也不" at bounding box center [196, 241] width 89 height 17
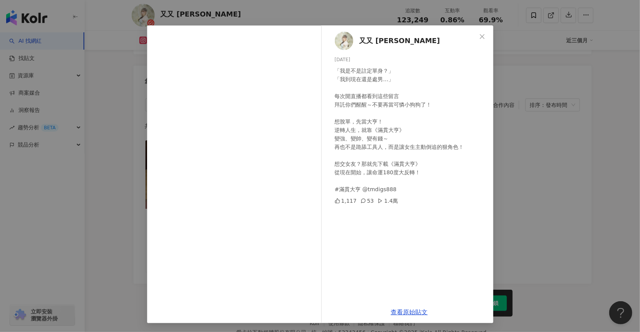
scroll to position [2385, 0]
drag, startPoint x: 332, startPoint y: 188, endPoint x: 355, endPoint y: 188, distance: 22.7
click at [355, 188] on div "「我是不是註定單身？」 「我到現在還是處男…」 每次開直播都看到這些留言 拜託你們醒醒～不要再當可憐小狗狗了！ 想脫單，先當大亨！ 逆轉人生，就靠《滿貫大亨》…" at bounding box center [411, 130] width 152 height 127
copy div "#滿貫大亨"
drag, startPoint x: 337, startPoint y: 57, endPoint x: 355, endPoint y: 58, distance: 18.1
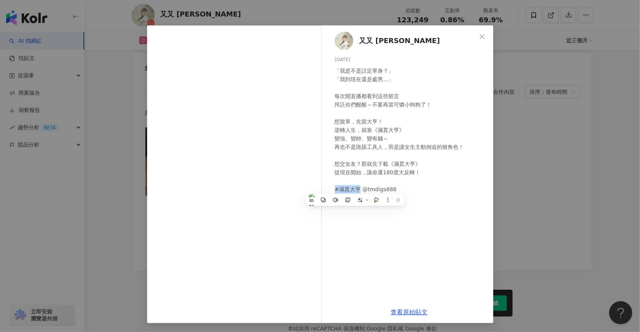
click at [355, 58] on div "2025/5/25" at bounding box center [411, 59] width 152 height 7
copy div "2025/5/25"
click at [423, 148] on div "「我是不是註定單身？」 「我到現在還是處男…」 每次開直播都看到這些留言 拜託你們醒醒～不要再當可憐小狗狗了！ 想脫單，先當大亨！ 逆轉人生，就靠《滿貫大亨》…" at bounding box center [411, 130] width 152 height 127
click at [342, 58] on div "2025/5/25" at bounding box center [411, 59] width 152 height 7
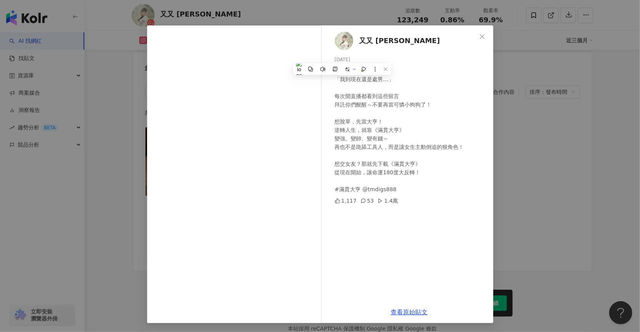
click at [432, 93] on div "「我是不是註定單身？」 「我到現在還是處男…」 每次開直播都看到這些留言 拜託你們醒醒～不要再當可憐小狗狗了！ 想脫單，先當大亨！ 逆轉人生，就靠《滿貫大亨》…" at bounding box center [411, 130] width 152 height 127
click at [475, 38] on span "Close" at bounding box center [481, 36] width 15 height 6
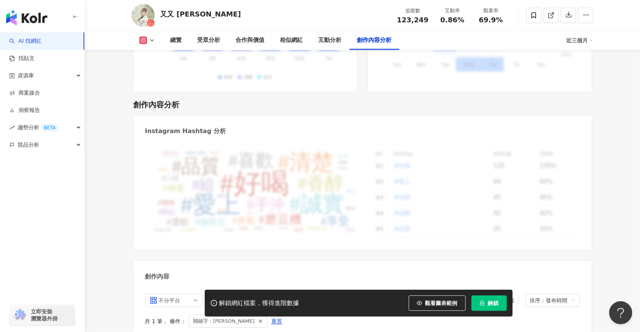
scroll to position [2106, 0]
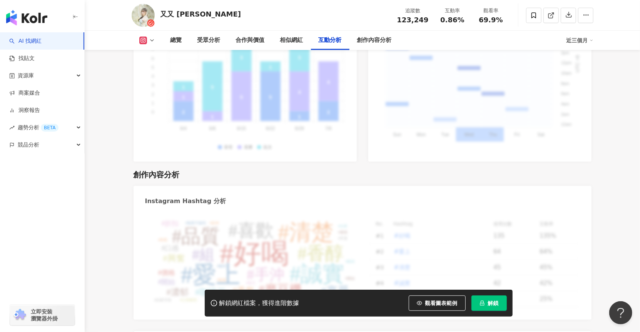
drag, startPoint x: 394, startPoint y: 17, endPoint x: 402, endPoint y: 17, distance: 7.3
click at [395, 17] on div "追蹤數 123,249" at bounding box center [412, 15] width 41 height 17
drag, startPoint x: 412, startPoint y: 17, endPoint x: 426, endPoint y: 17, distance: 13.8
click at [426, 17] on span "123,249" at bounding box center [413, 20] width 32 height 8
copy span "123,249"
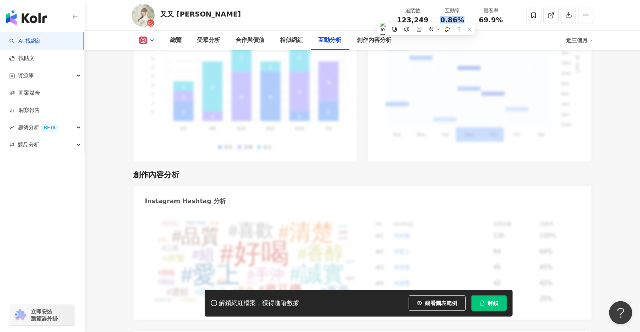
drag, startPoint x: 443, startPoint y: 20, endPoint x: 460, endPoint y: 19, distance: 17.0
click at [460, 19] on span "0.86%" at bounding box center [452, 20] width 24 height 8
copy span "0.86%"
click at [482, 18] on span "69.9%" at bounding box center [490, 20] width 24 height 8
drag, startPoint x: 481, startPoint y: 20, endPoint x: 506, endPoint y: 20, distance: 24.6
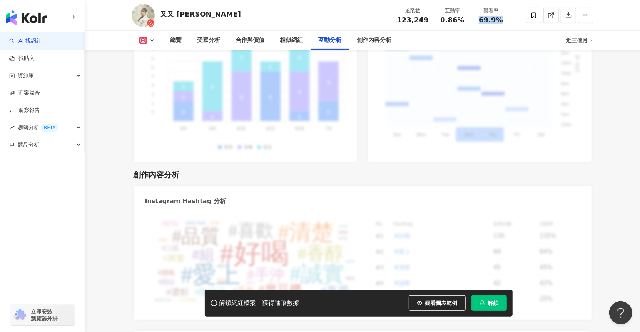
click at [506, 20] on div "觀看率 69.9%" at bounding box center [491, 15] width 38 height 17
copy span "69.9%"
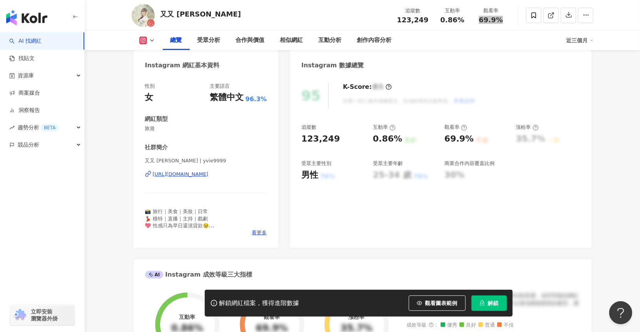
scroll to position [71, 0]
drag, startPoint x: 145, startPoint y: 128, endPoint x: 157, endPoint y: 128, distance: 12.3
click at [157, 128] on span "旅遊" at bounding box center [206, 128] width 122 height 7
copy span "旅遊"
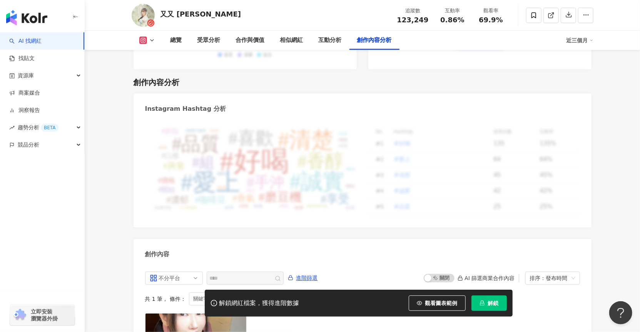
scroll to position [2385, 0]
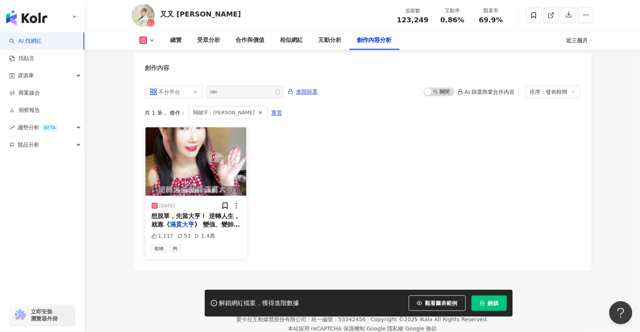
click at [207, 212] on span "想脫單，先當大亨！ 逆轉人生，就靠《" at bounding box center [196, 220] width 88 height 16
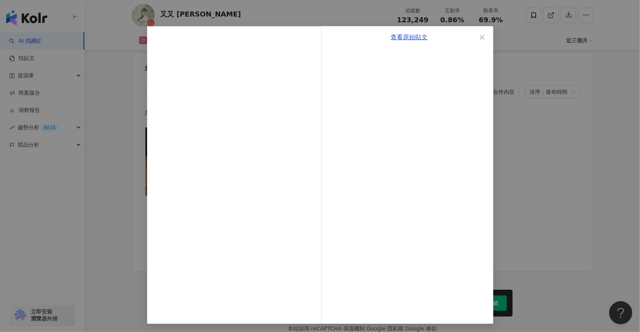
scroll to position [13, 0]
click at [479, 38] on icon "close" at bounding box center [482, 36] width 6 height 6
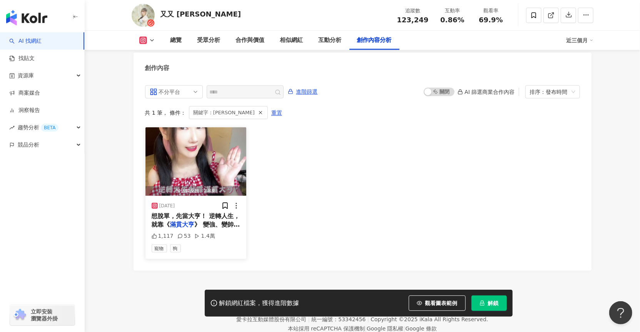
click at [229, 232] on div "1,117 53 1.4萬" at bounding box center [196, 236] width 89 height 8
click at [213, 212] on span "想脫單，先當大亨！ 逆轉人生，就靠《" at bounding box center [196, 220] width 88 height 16
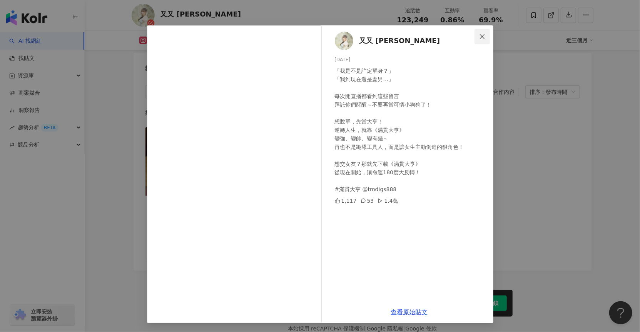
click at [480, 37] on icon "close" at bounding box center [482, 36] width 5 height 5
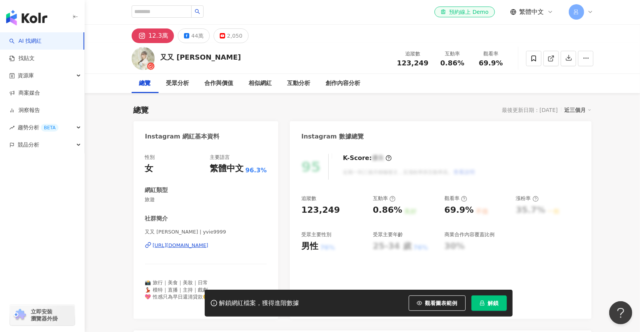
scroll to position [0, 0]
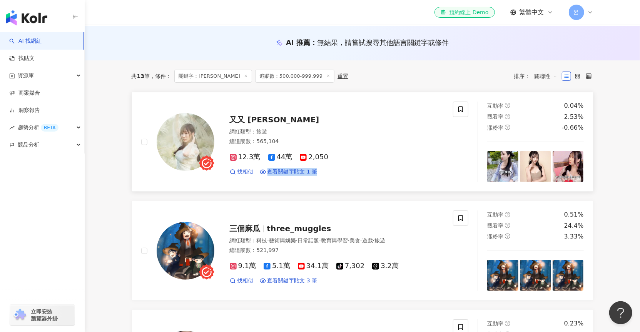
scroll to position [83, 0]
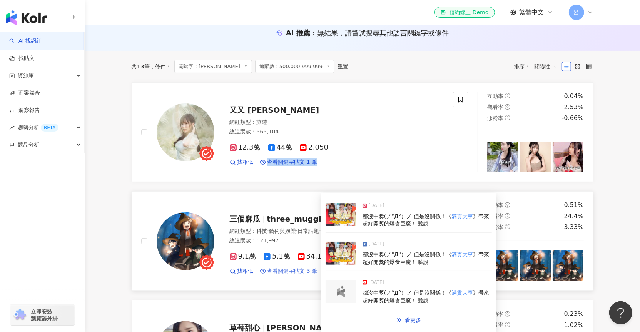
click at [277, 270] on span "查看關鍵字貼文 3 筆" at bounding box center [292, 271] width 50 height 8
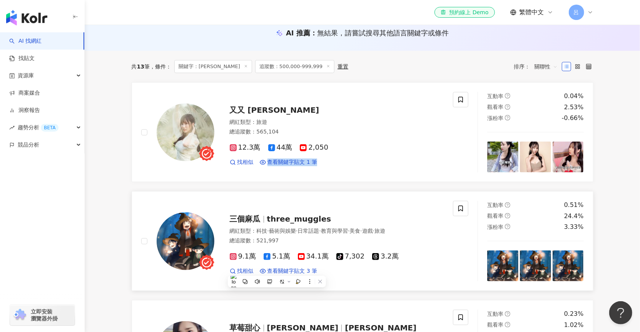
click at [365, 276] on div "三個麻瓜 three_muggles 網紅類型 ： 科技 · 藝術與娛樂 · 日常話題 · 教育與學習 · 美食 · 遊戲 · 旅遊 總追蹤數 ： 521,9…" at bounding box center [297, 241] width 312 height 80
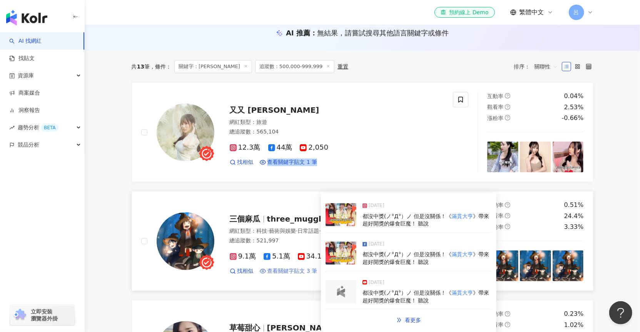
click at [275, 271] on span "查看關鍵字貼文 3 筆" at bounding box center [292, 271] width 50 height 8
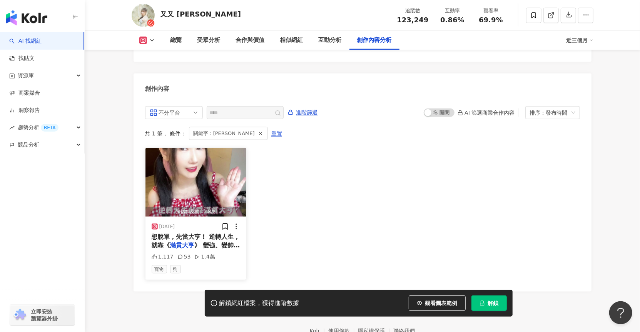
click at [197, 223] on div "[DATE]" at bounding box center [196, 227] width 89 height 8
click at [193, 233] on span "想脫單，先當大亨！ 逆轉人生，就靠《" at bounding box center [196, 241] width 88 height 16
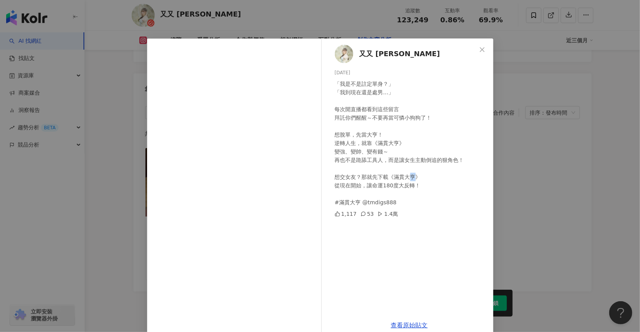
drag, startPoint x: 407, startPoint y: 172, endPoint x: 412, endPoint y: 177, distance: 7.1
click at [412, 177] on div "「我是不是註定單身？」 「我到現在還是處男…」 每次開直播都看到這些留言 拜託你們醒醒～不要再當可憐小狗狗了！ 想脫單，先當大亨！ 逆轉人生，就靠《滿貫大亨》…" at bounding box center [411, 143] width 152 height 127
click at [412, 325] on link "查看原始貼文" at bounding box center [409, 325] width 37 height 7
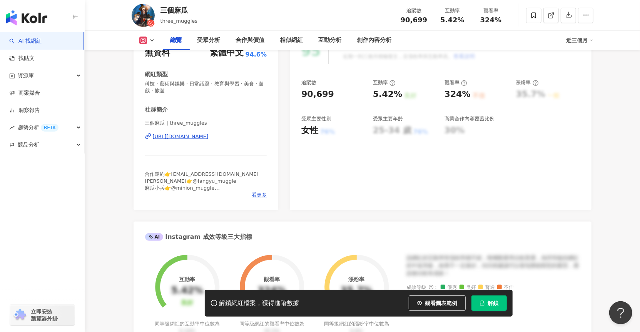
scroll to position [118, 0]
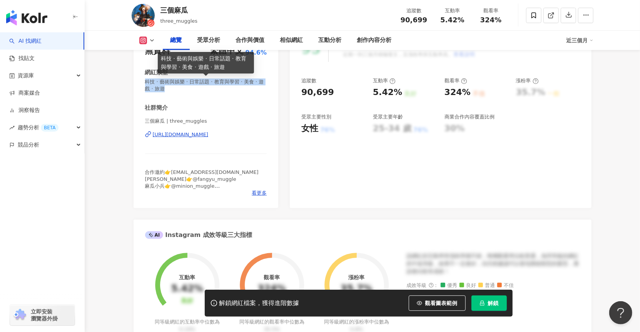
drag, startPoint x: 143, startPoint y: 80, endPoint x: 163, endPoint y: 88, distance: 21.1
click at [163, 88] on div "性別 無資料 主要語言 繁體中文 94.6% 網紅類型 科技 · 藝術與娛樂 · 日常話題 · 教育與學習 · 美食 · 遊戲 · 旅遊 社群簡介 三個麻瓜 …" at bounding box center [205, 118] width 145 height 180
copy span "科技 · 藝術與娛樂 · 日常話題 · 教育與學習 · 美食 · 遊戲 · 旅遊"
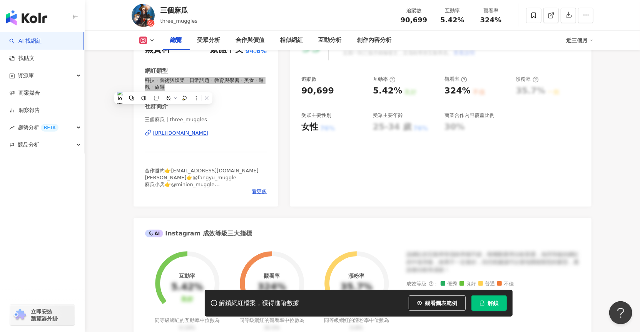
scroll to position [0, 0]
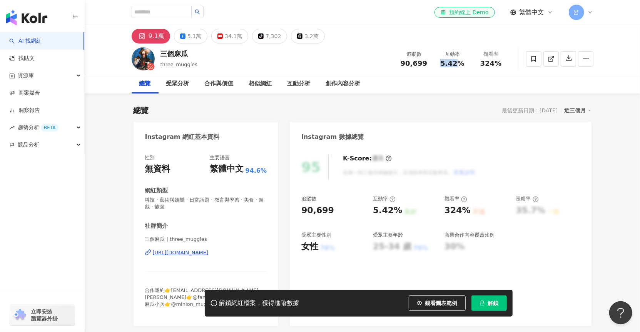
drag, startPoint x: 442, startPoint y: 64, endPoint x: 455, endPoint y: 62, distance: 12.4
click at [455, 62] on span "5.42%" at bounding box center [452, 64] width 24 height 8
copy span "5.42"
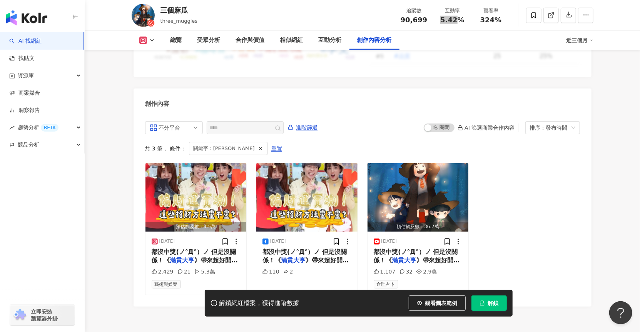
scroll to position [2400, 0]
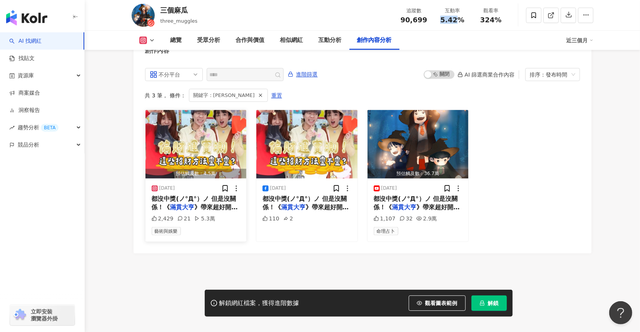
drag, startPoint x: 158, startPoint y: 182, endPoint x: 183, endPoint y: 182, distance: 24.2
click at [183, 185] on div "[DATE]" at bounding box center [196, 189] width 89 height 8
copy div "[DATE]"
drag, startPoint x: 294, startPoint y: 180, endPoint x: 268, endPoint y: 180, distance: 26.5
click at [268, 185] on div "[DATE]" at bounding box center [306, 189] width 89 height 8
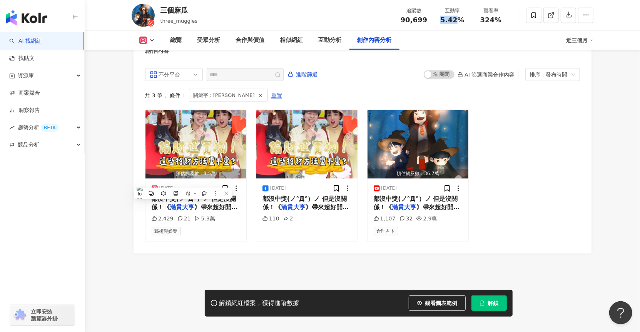
copy div "[DATE]"
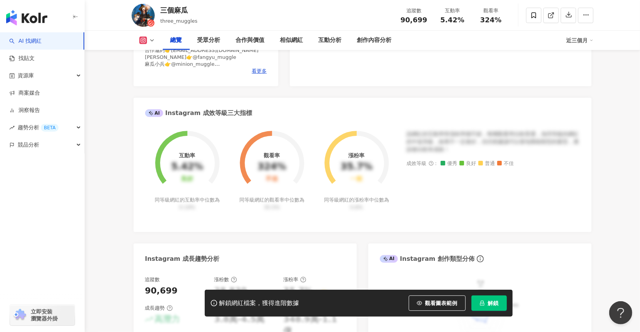
scroll to position [0, 0]
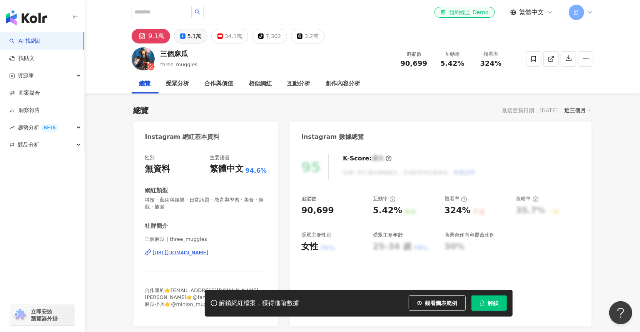
click at [191, 36] on div "5.1萬" at bounding box center [194, 36] width 14 height 11
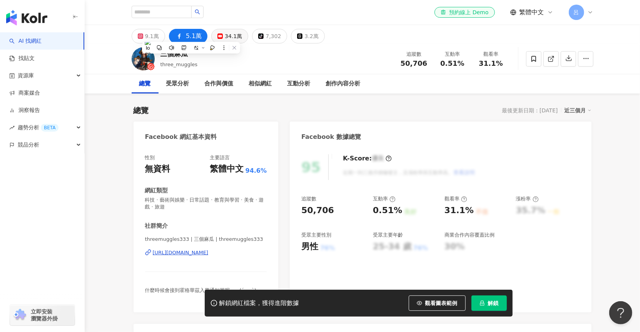
click at [225, 35] on div "34.1萬" at bounding box center [233, 36] width 17 height 11
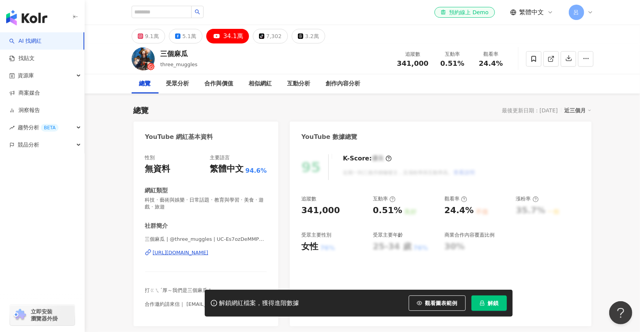
click at [144, 87] on div "總覽" at bounding box center [145, 83] width 12 height 9
click at [143, 85] on div "總覽" at bounding box center [145, 83] width 12 height 9
click at [141, 35] on icon at bounding box center [140, 36] width 3 height 3
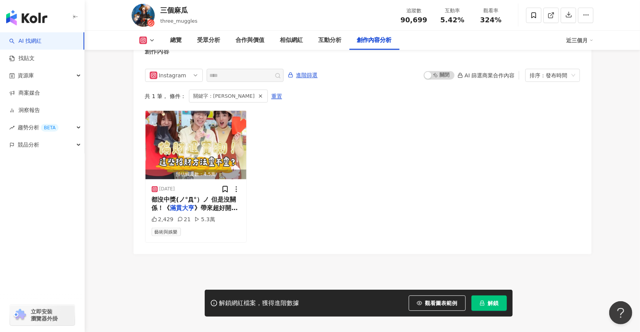
scroll to position [2400, 0]
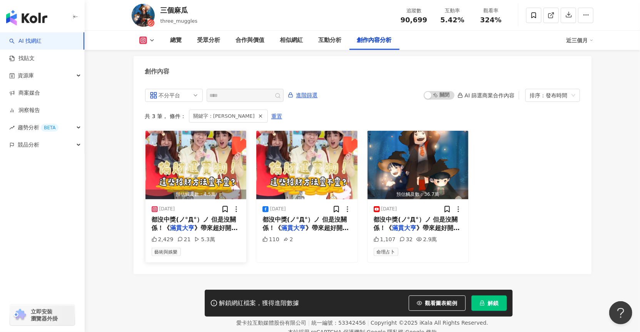
click at [197, 216] on span "都沒中獎(ノ°Д°）ノ 但是沒關係！《" at bounding box center [194, 224] width 84 height 16
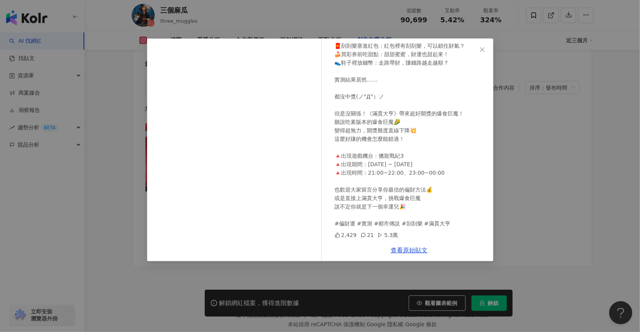
scroll to position [2400, 0]
drag, startPoint x: 442, startPoint y: 223, endPoint x: 327, endPoint y: 218, distance: 114.7
click at [324, 221] on div "三個麻瓜 [DATE] 實測！偏財運都市傳說大PK💰✨ 傳說中這些招財方法，真的能幫你發大財嗎？ 這次我們挑戰了三大偏財術👇 🧧刮刮樂塞進紅包：紅包裡有刮刮樂…" at bounding box center [320, 149] width 346 height 223
copy div "傳說 #刮刮樂 #滿貫大亨"
click at [415, 251] on link "查看原始貼文" at bounding box center [409, 250] width 37 height 7
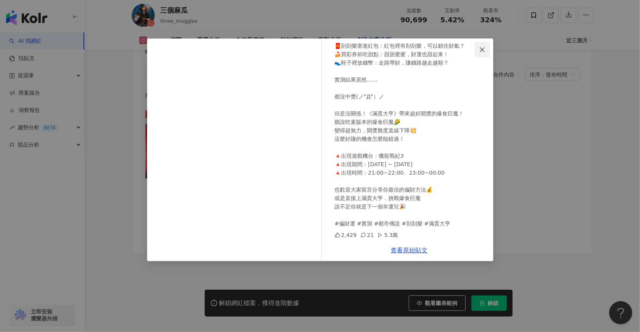
click at [483, 50] on icon "close" at bounding box center [482, 50] width 6 height 6
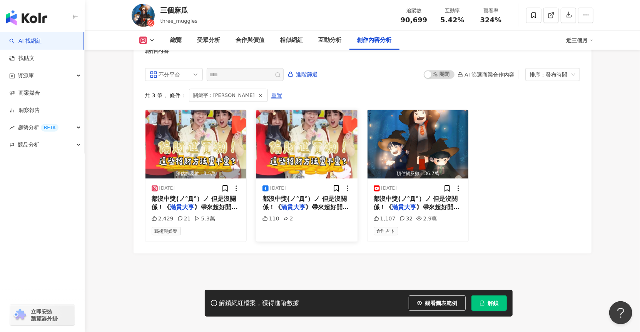
click at [305, 203] on mark "滿貫大亨" at bounding box center [293, 206] width 25 height 7
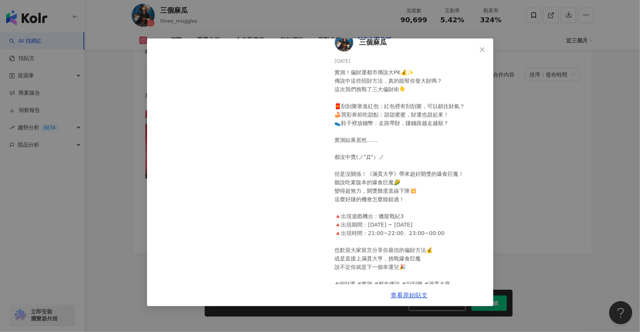
scroll to position [27, 0]
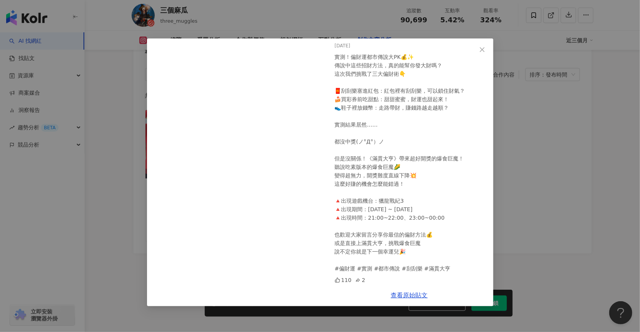
drag, startPoint x: 334, startPoint y: 268, endPoint x: 462, endPoint y: 264, distance: 127.4
click at [462, 264] on div "實測！偏財運都市傳說大PK💰✨ 傳說中這些招財方法，真的能幫你發大財嗎？ 這次我們挑戰了三大偏財術👇 🧧刮刮樂塞進紅包：紅包裡有刮刮樂，可以鎖住財氣？ 🍰買彩…" at bounding box center [411, 163] width 152 height 220
copy div "傳說 #刮刮樂 #滿貫大亨"
click at [397, 296] on link "查看原始貼文" at bounding box center [409, 295] width 37 height 7
click at [483, 47] on icon "close" at bounding box center [482, 50] width 6 height 6
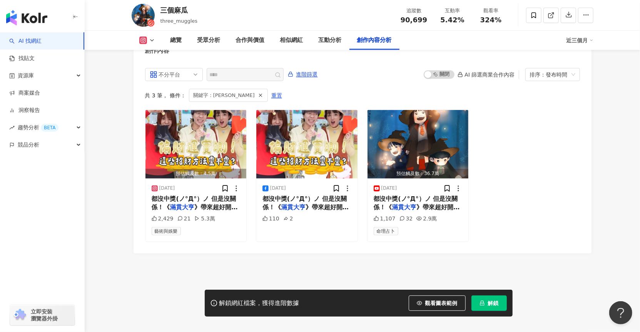
click at [482, 49] on div "總覽 受眾分析 合作與價值 相似網紅 互動分析 創作內容分析" at bounding box center [364, 40] width 403 height 19
click at [453, 203] on span "》帶來超好開獎的爆食巨魔！ 聽說" at bounding box center [416, 211] width 86 height 16
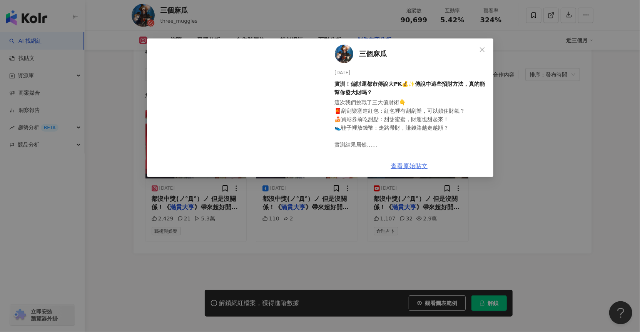
click at [407, 166] on link "查看原始貼文" at bounding box center [409, 165] width 37 height 7
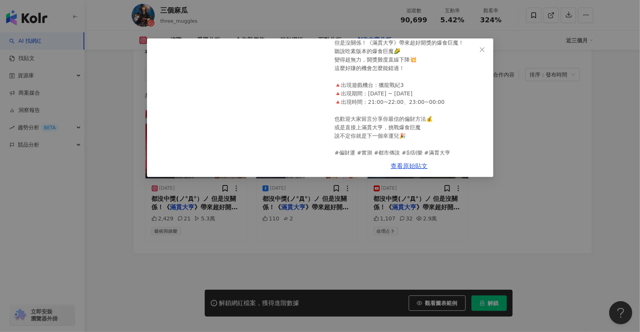
scroll to position [149, 0]
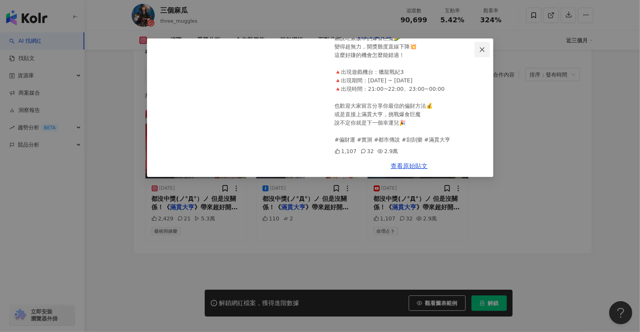
click at [483, 48] on icon "close" at bounding box center [482, 50] width 6 height 6
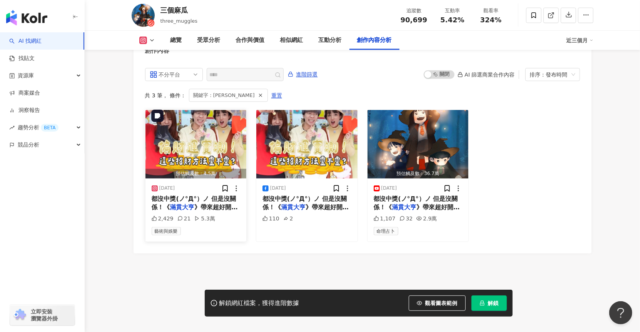
click at [225, 150] on img "button" at bounding box center [195, 144] width 101 height 68
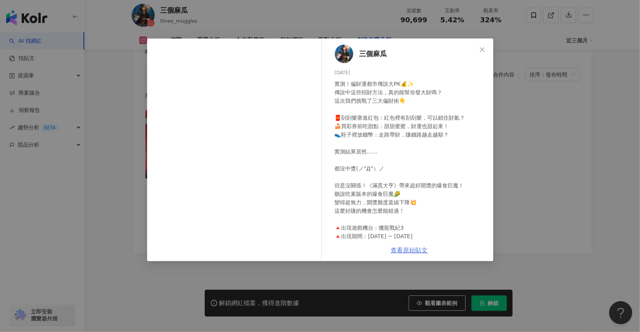
click at [402, 250] on link "查看原始貼文" at bounding box center [409, 250] width 37 height 7
click at [480, 52] on icon "close" at bounding box center [482, 50] width 6 height 6
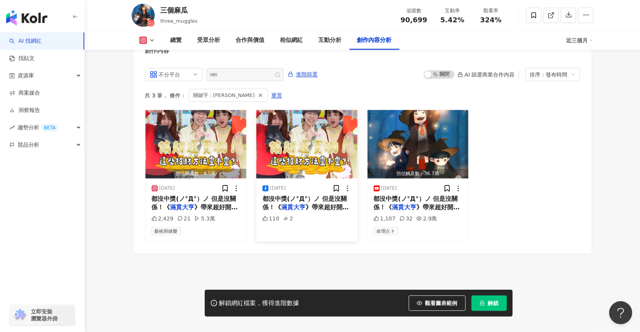
click at [332, 215] on div "110 2" at bounding box center [306, 223] width 89 height 16
click at [317, 197] on div "都沒中獎(ノ°Д°）ノ 但是沒關係！《 滿貫大亨 》帶來超好開獎的爆食巨魔！ 聽說" at bounding box center [306, 203] width 89 height 17
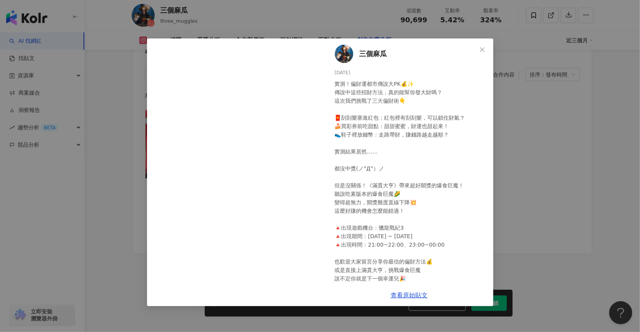
click at [413, 291] on div "查看原始貼文" at bounding box center [409, 295] width 168 height 22
click at [412, 295] on link "查看原始貼文" at bounding box center [409, 295] width 37 height 7
click at [479, 49] on icon "close" at bounding box center [482, 50] width 6 height 6
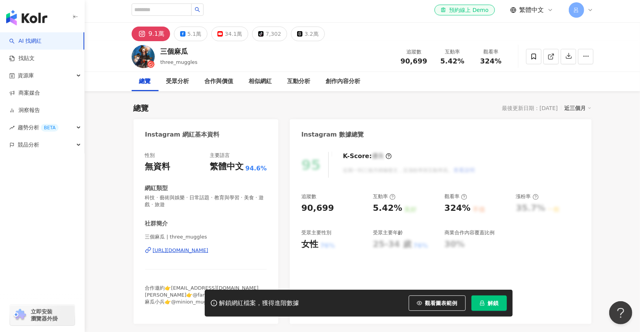
scroll to position [0, 0]
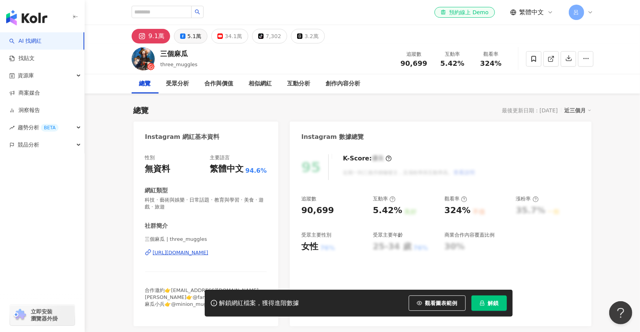
click at [192, 38] on div "5.1萬" at bounding box center [194, 36] width 14 height 11
click at [191, 38] on div "5.1萬" at bounding box center [194, 36] width 14 height 11
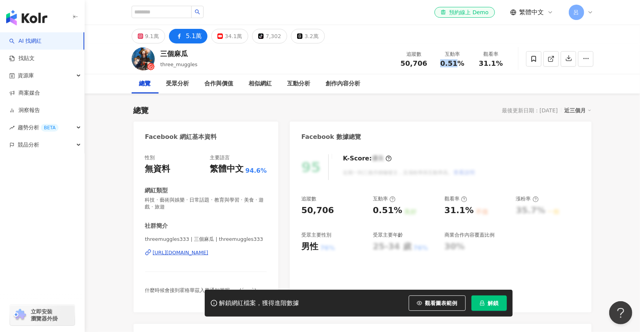
drag, startPoint x: 443, startPoint y: 63, endPoint x: 455, endPoint y: 62, distance: 12.3
click at [455, 62] on span "0.51%" at bounding box center [452, 64] width 24 height 8
copy span "0.51"
click at [489, 65] on span "31.1%" at bounding box center [490, 64] width 24 height 8
drag, startPoint x: 480, startPoint y: 63, endPoint x: 494, endPoint y: 62, distance: 13.9
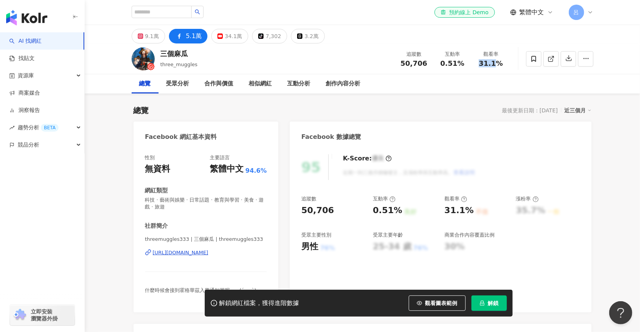
click at [494, 62] on div "31.1%" at bounding box center [490, 64] width 29 height 8
copy span "31.1"
click at [225, 37] on div "34.1萬" at bounding box center [233, 36] width 17 height 11
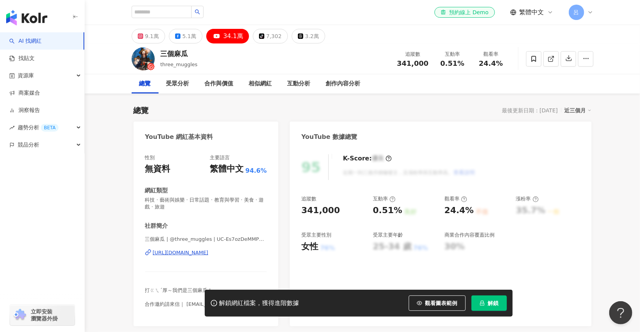
click at [446, 64] on span "0.51%" at bounding box center [452, 64] width 24 height 8
drag, startPoint x: 443, startPoint y: 64, endPoint x: 458, endPoint y: 63, distance: 14.3
click at [458, 63] on span "0.51%" at bounding box center [452, 64] width 24 height 8
copy span "0.51"
drag, startPoint x: 482, startPoint y: 63, endPoint x: 495, endPoint y: 62, distance: 13.5
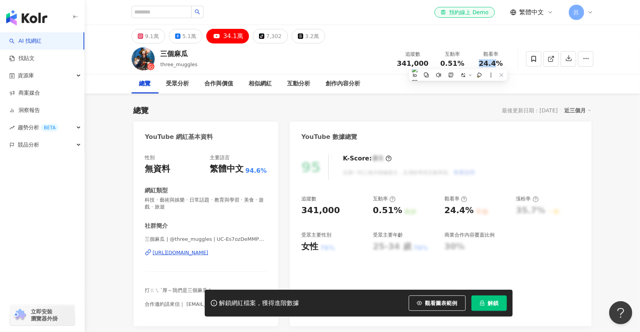
click at [495, 62] on span "24.4%" at bounding box center [490, 64] width 24 height 8
copy span "24.4"
click at [147, 38] on div "9.1萬" at bounding box center [152, 36] width 14 height 11
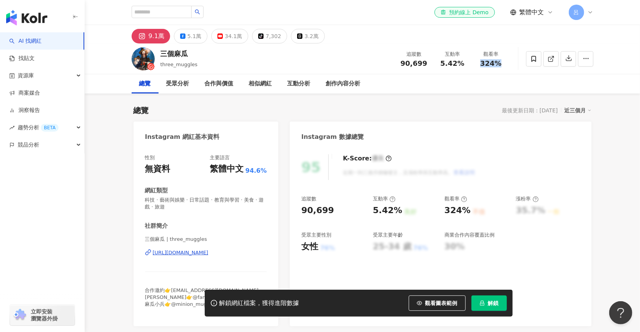
click at [168, 37] on button "9.1萬" at bounding box center [151, 36] width 38 height 15
click at [185, 35] on button "5.1萬" at bounding box center [190, 36] width 33 height 15
